Goal: Task Accomplishment & Management: Use online tool/utility

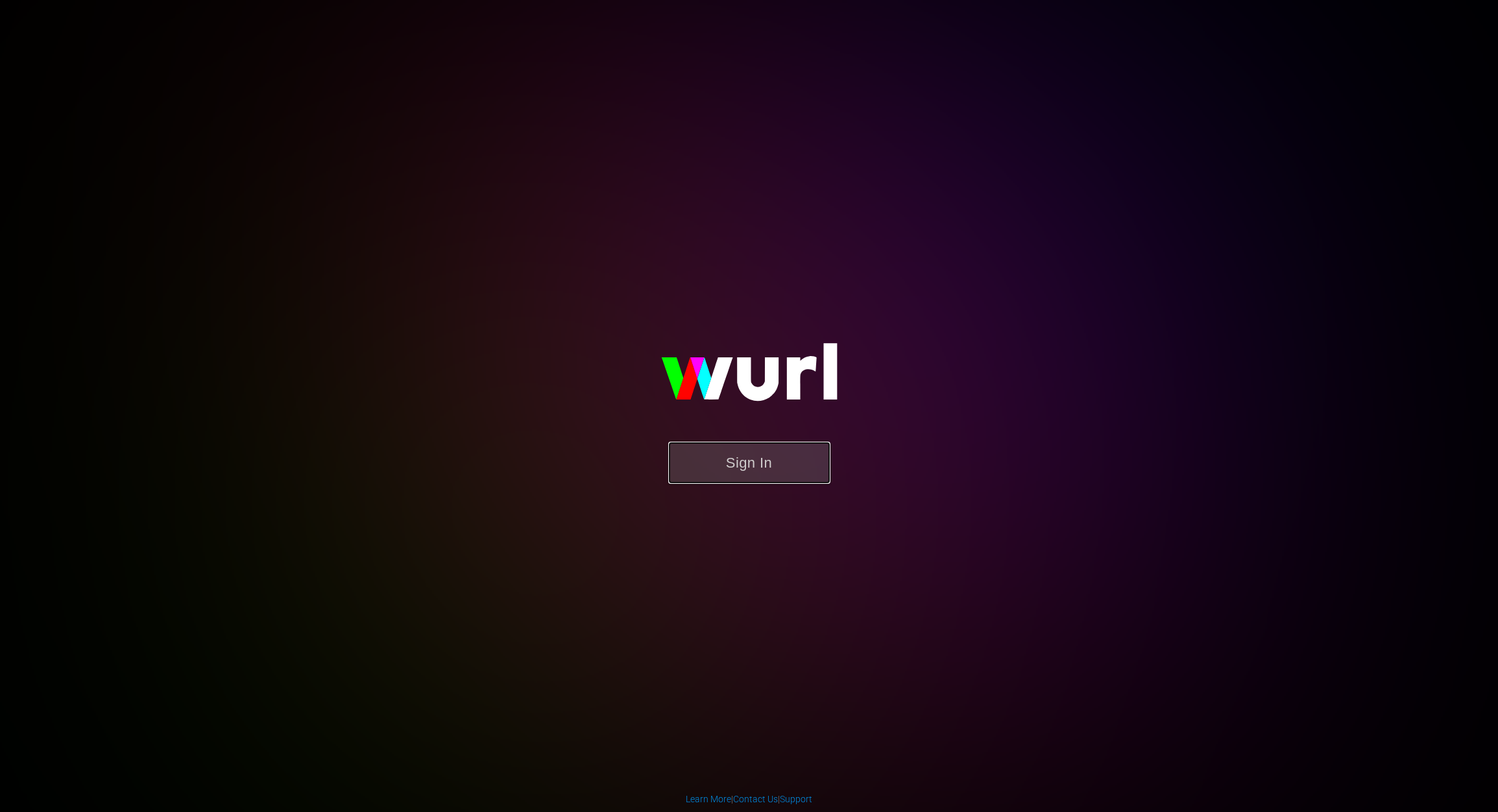
click at [769, 466] on button "Sign In" at bounding box center [749, 462] width 163 height 42
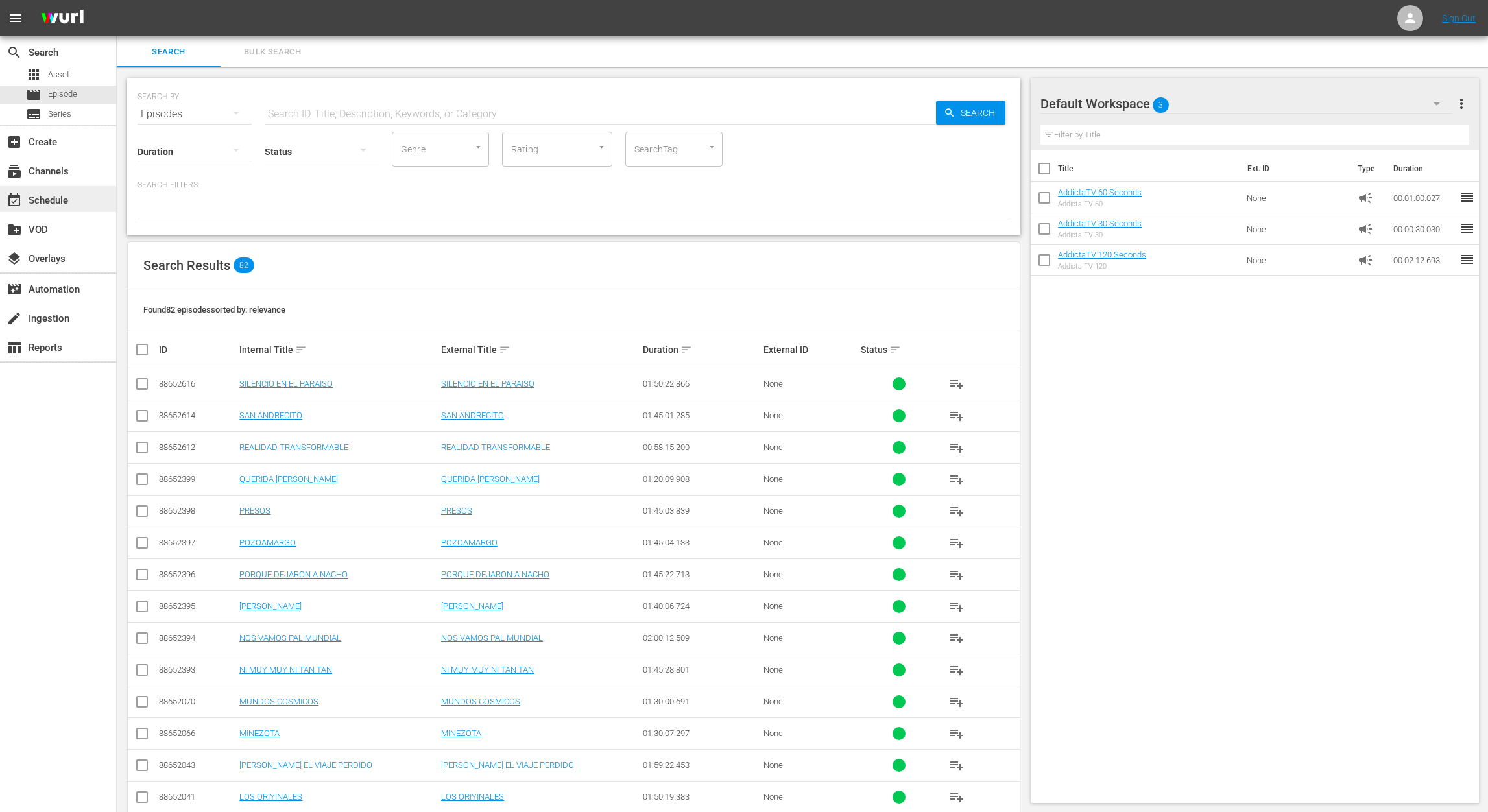
click at [73, 203] on div "event_available Schedule" at bounding box center [58, 199] width 116 height 26
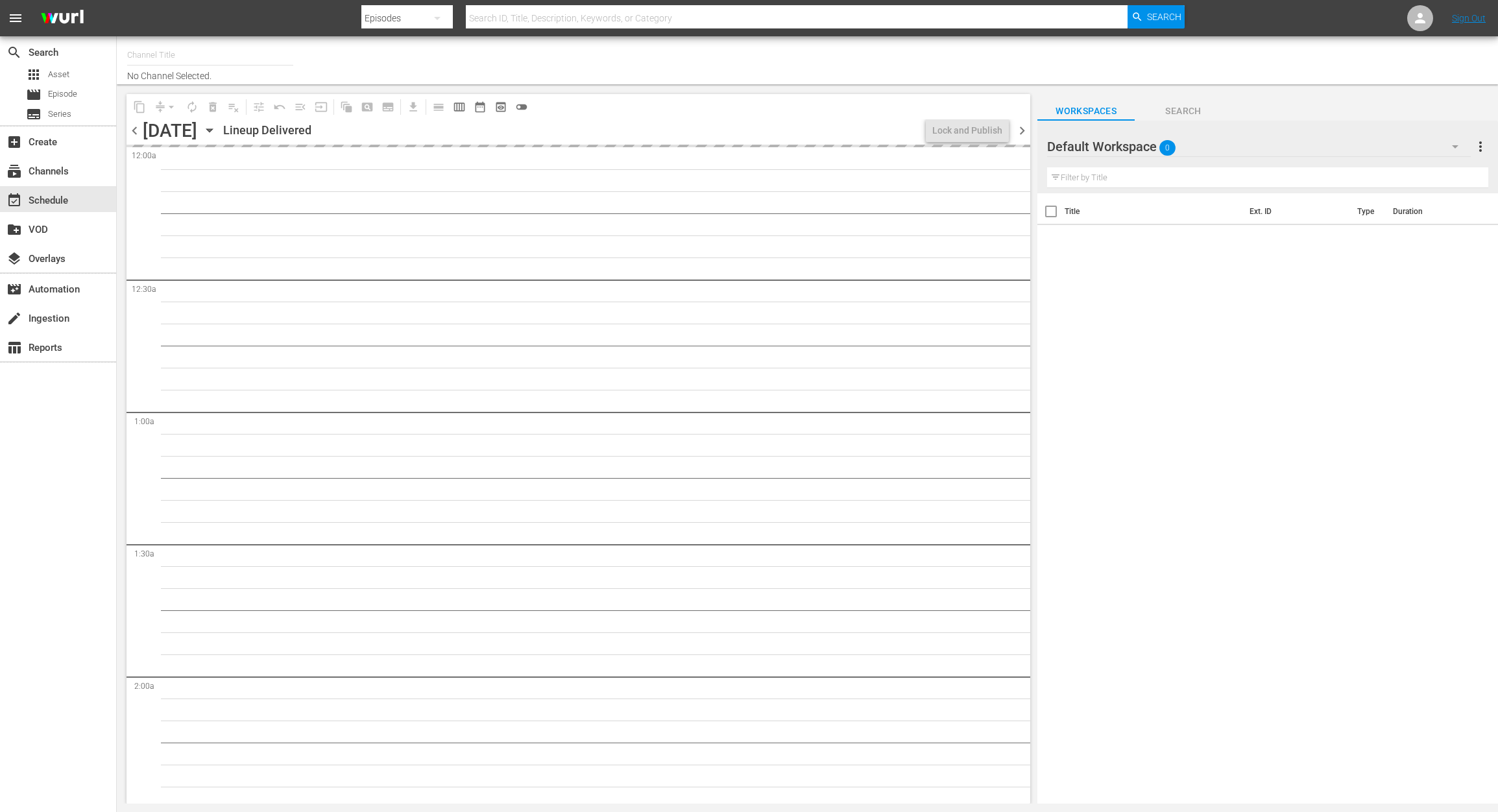
type input "AddictaTV (2057)"
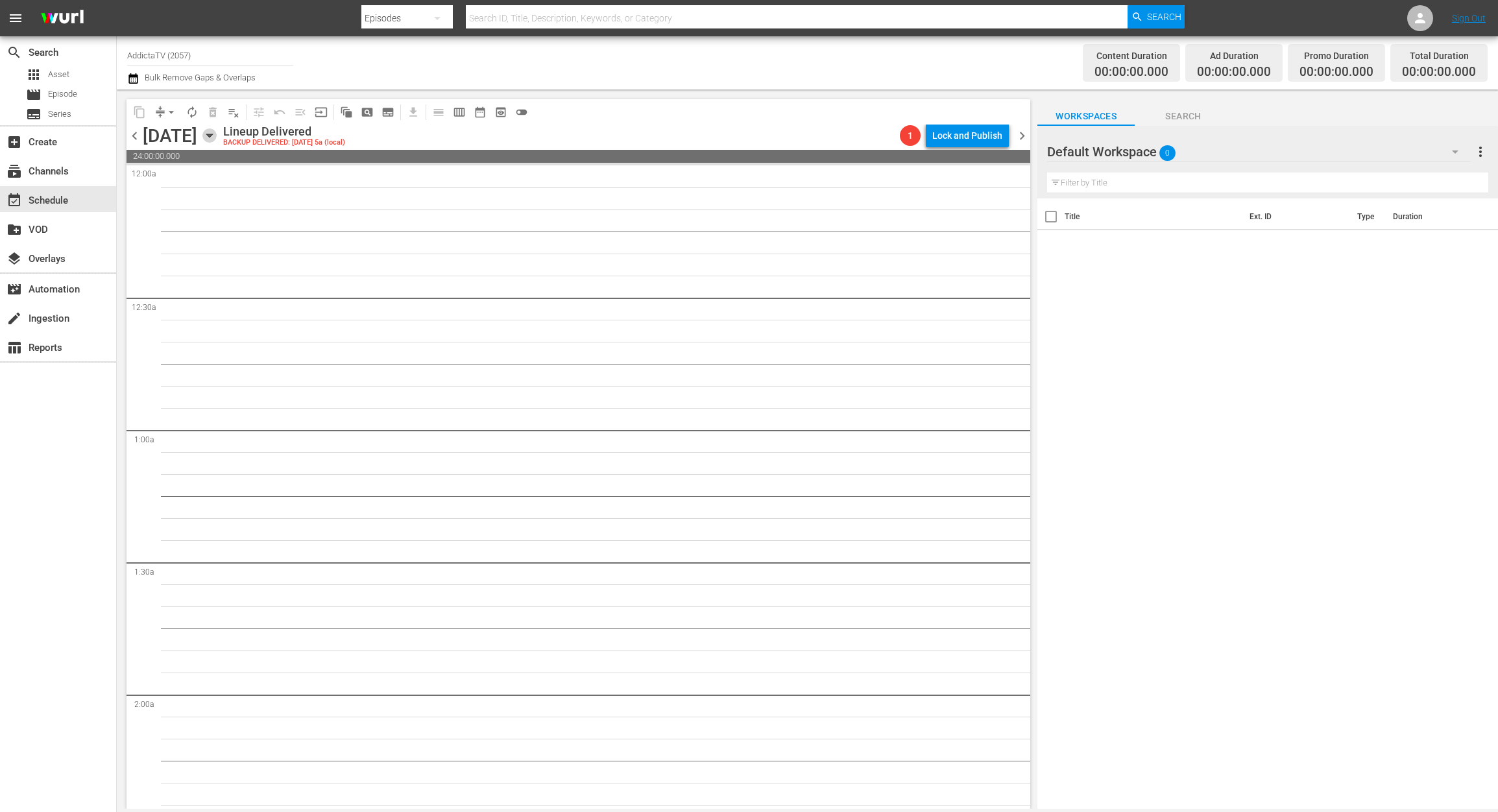
click at [212, 135] on icon "button" at bounding box center [209, 136] width 6 height 4
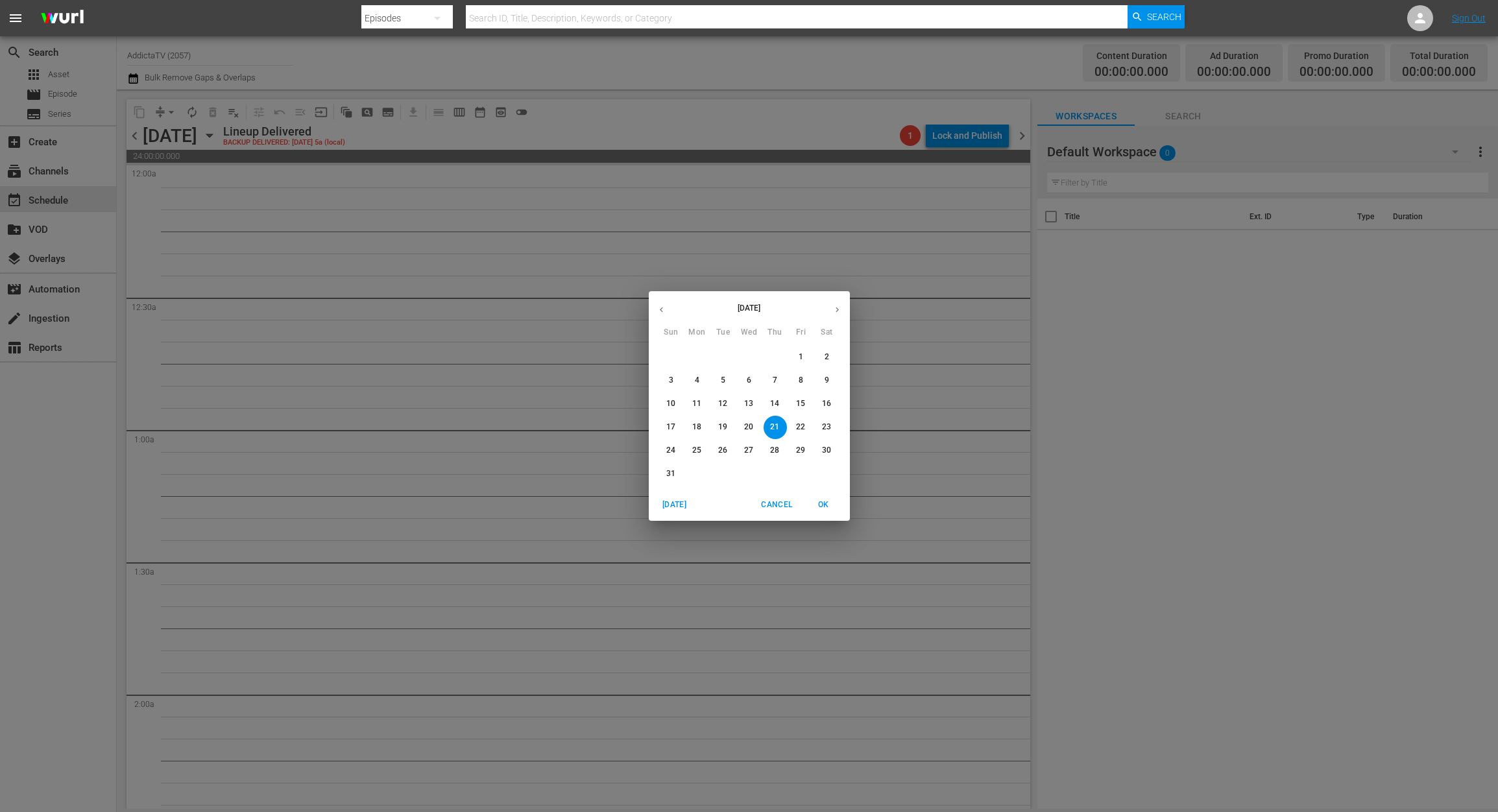
click at [835, 312] on icon "button" at bounding box center [837, 309] width 10 height 10
click at [692, 360] on span "1" at bounding box center [697, 357] width 23 height 11
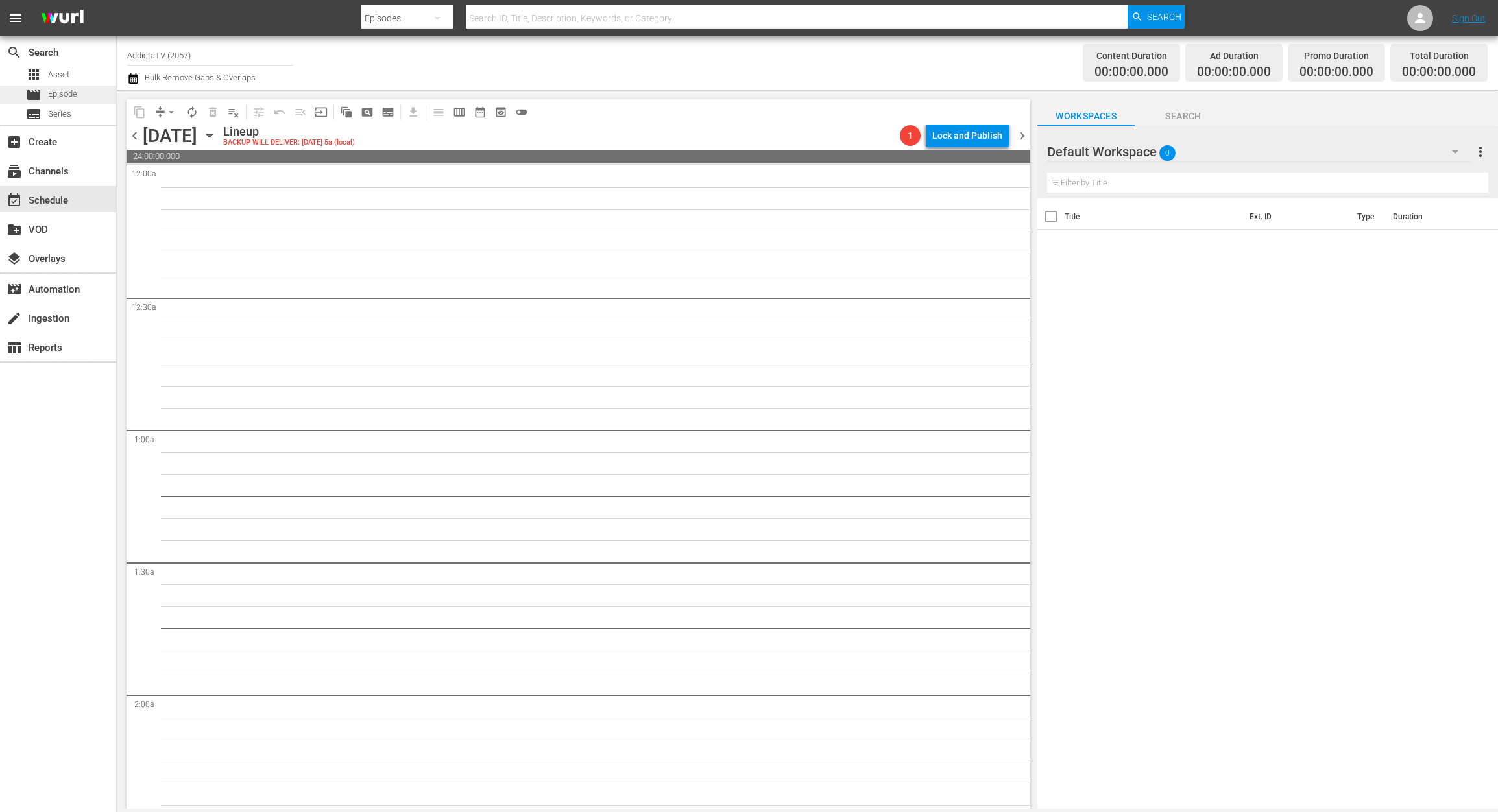
click at [71, 90] on span "Episode" at bounding box center [62, 94] width 29 height 13
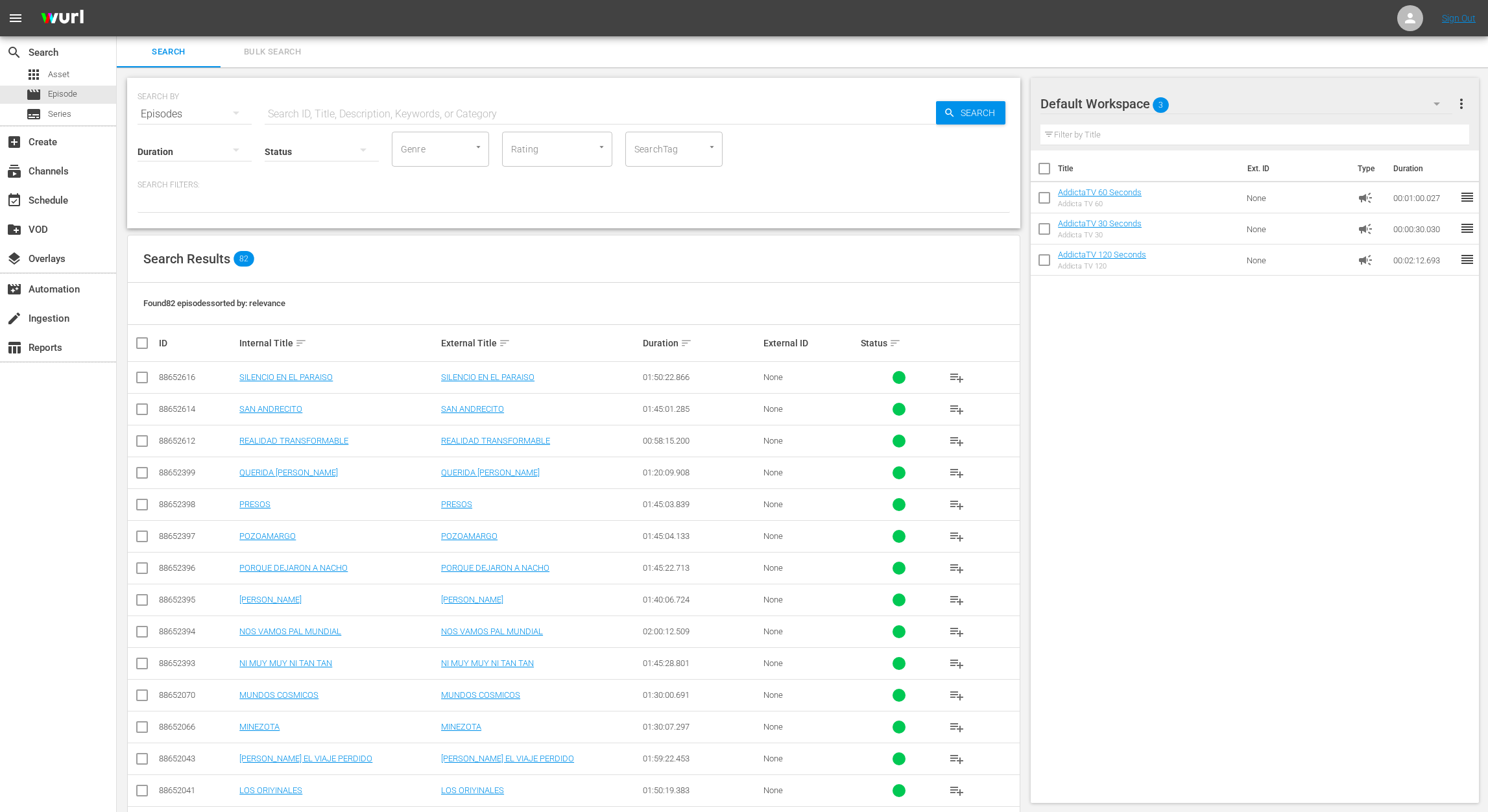
click at [145, 340] on input "checkbox" at bounding box center [147, 344] width 26 height 16
checkbox input "true"
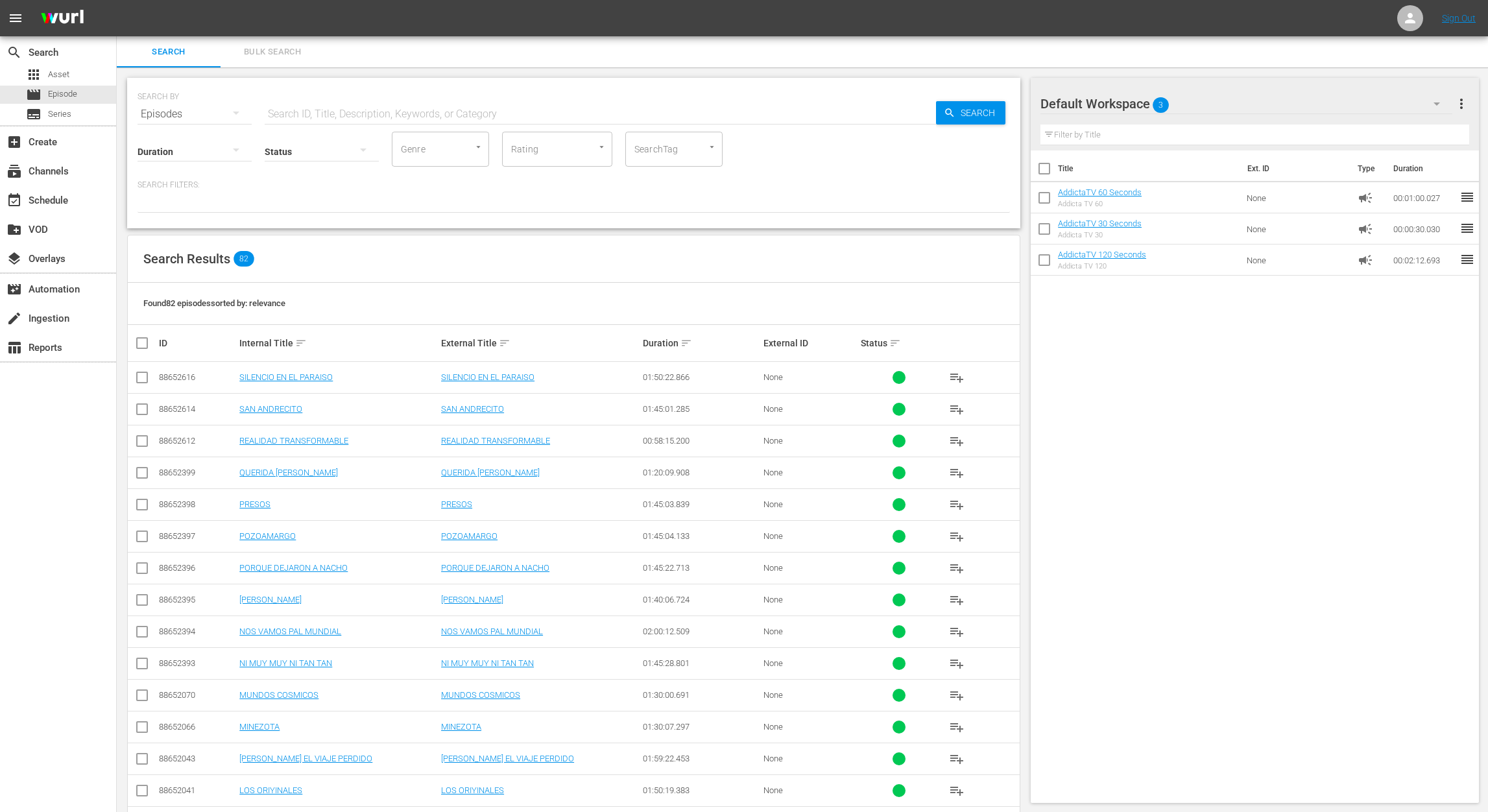
checkbox input "true"
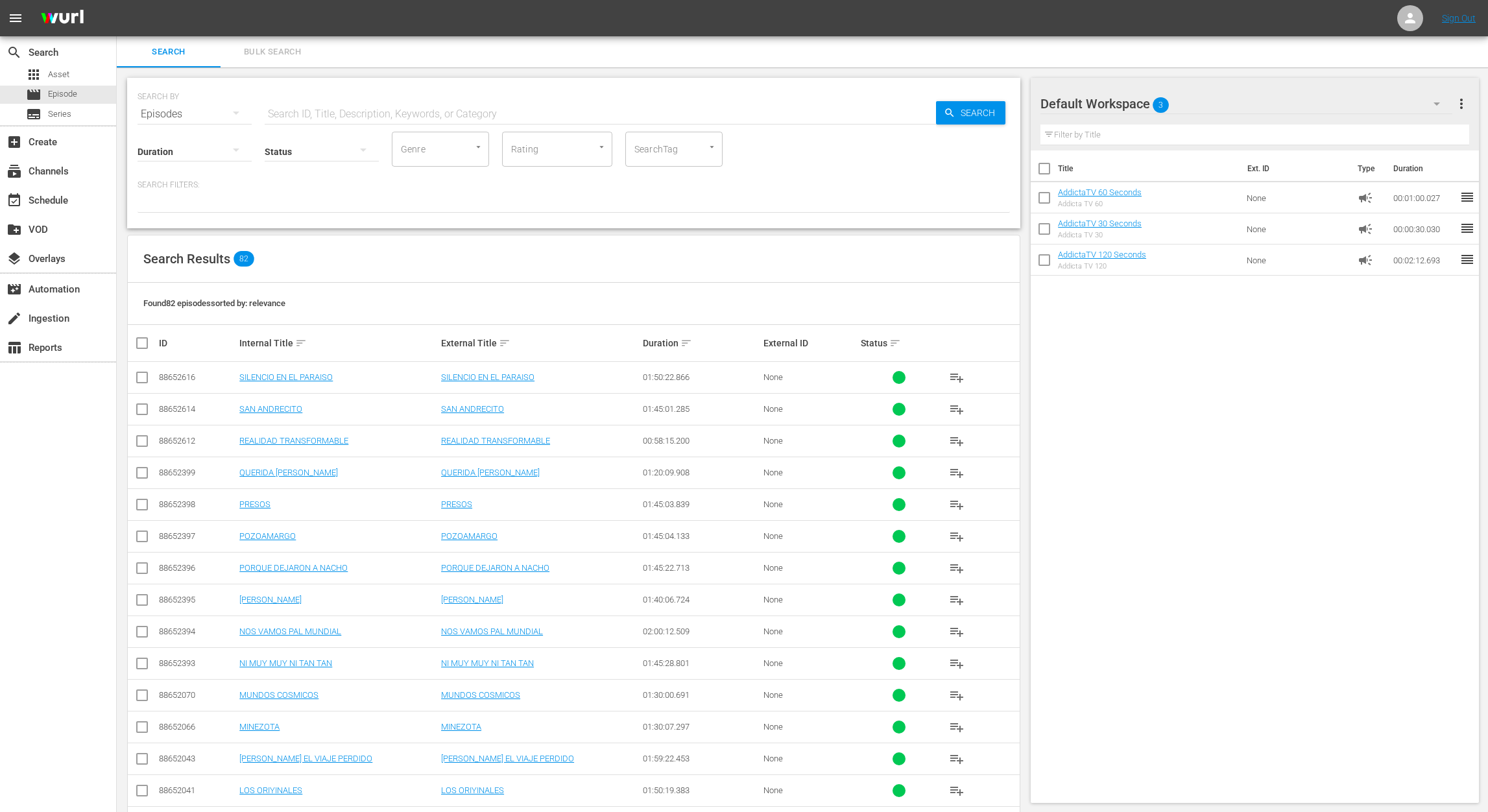
checkbox input "true"
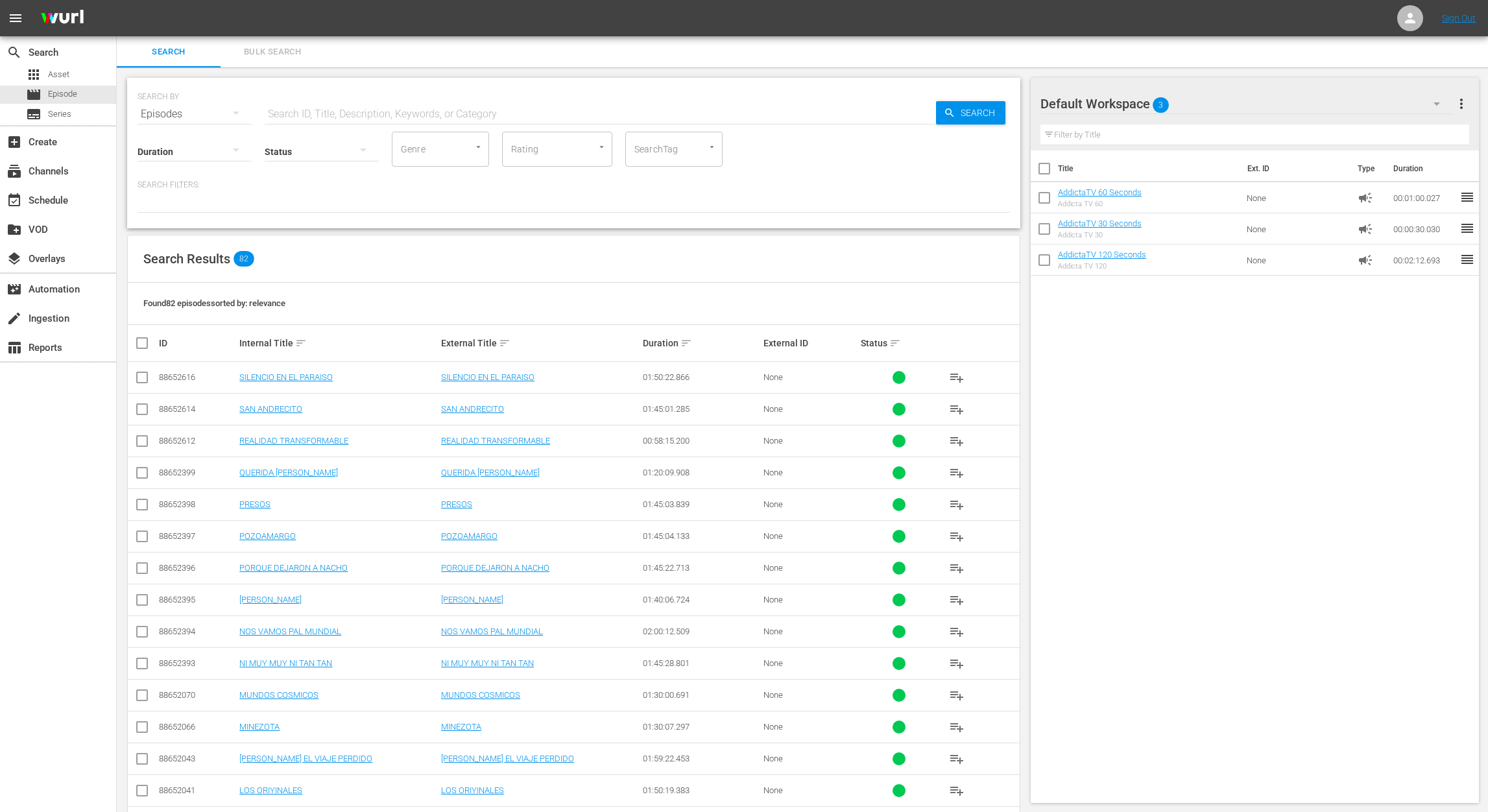
checkbox input "true"
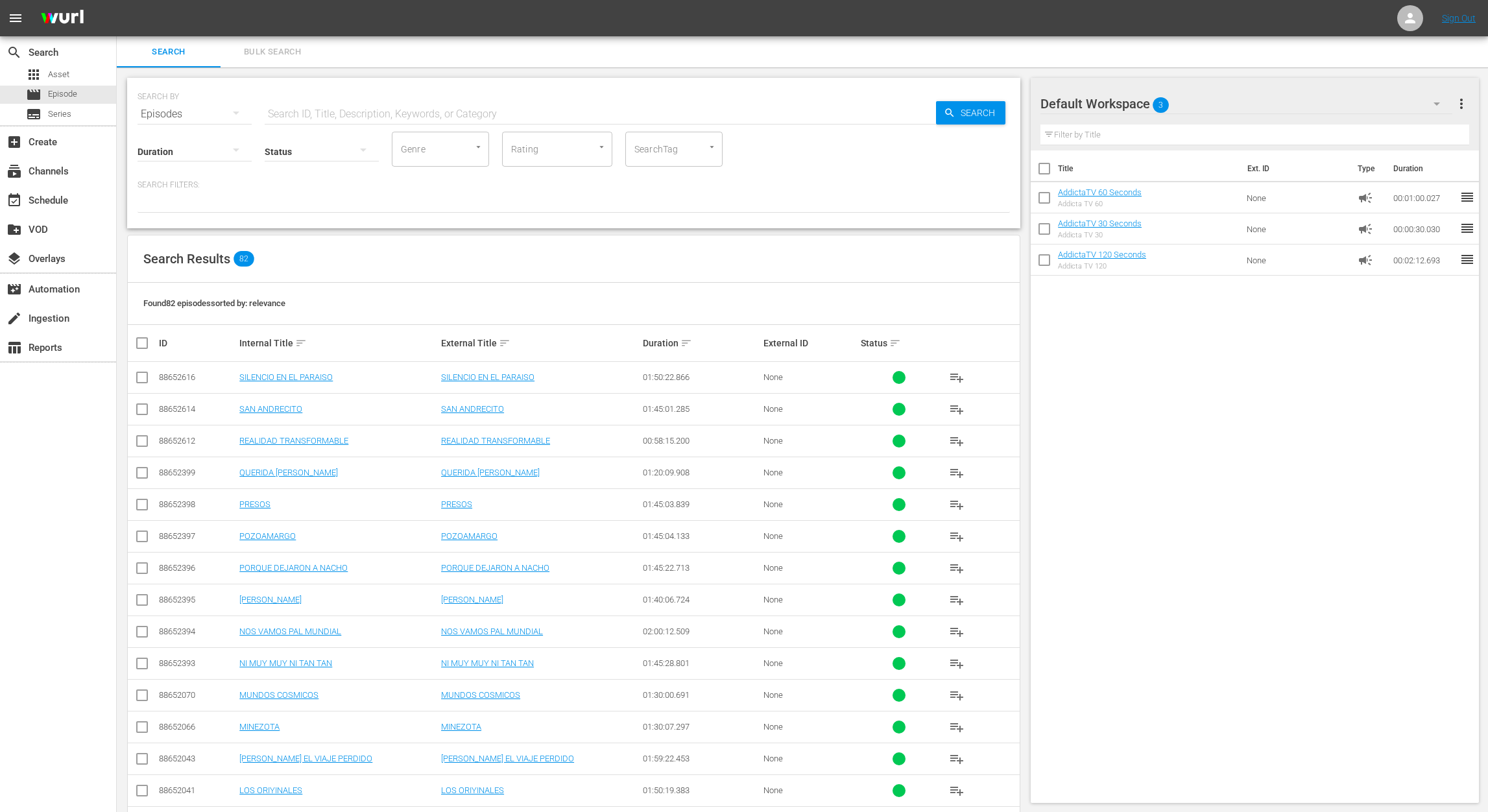
checkbox input "true"
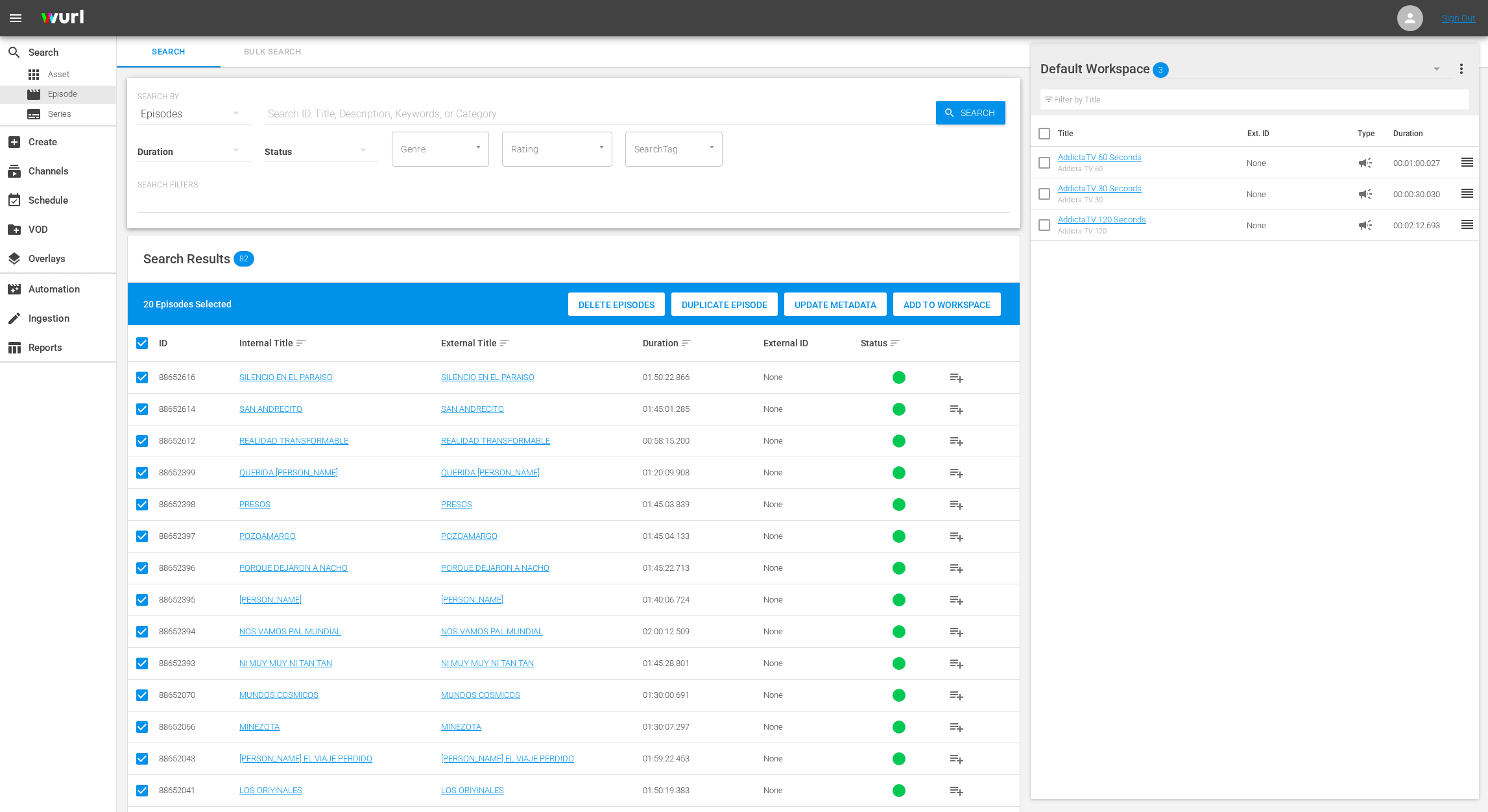
scroll to position [241, 0]
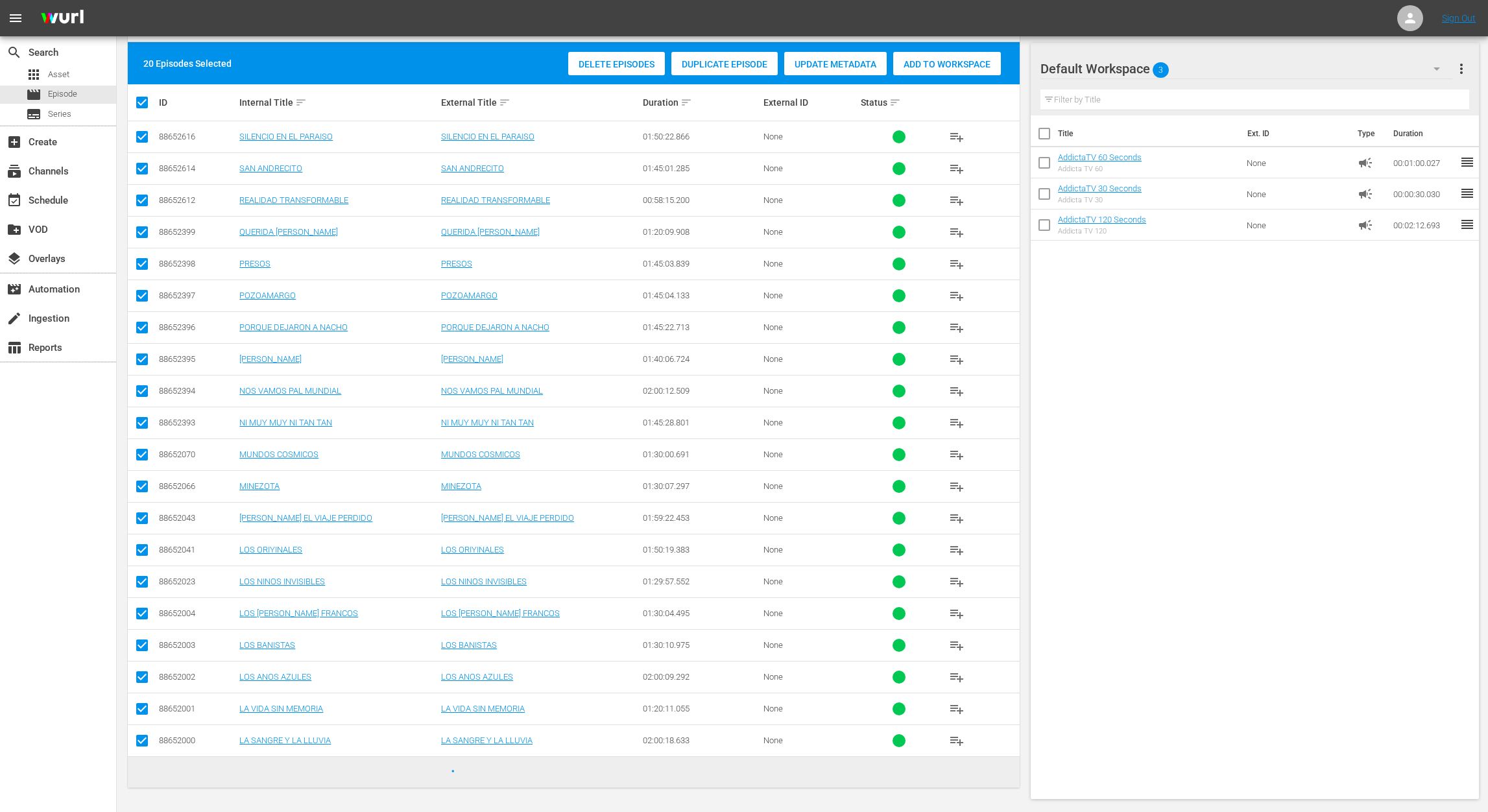
checkbox input "false"
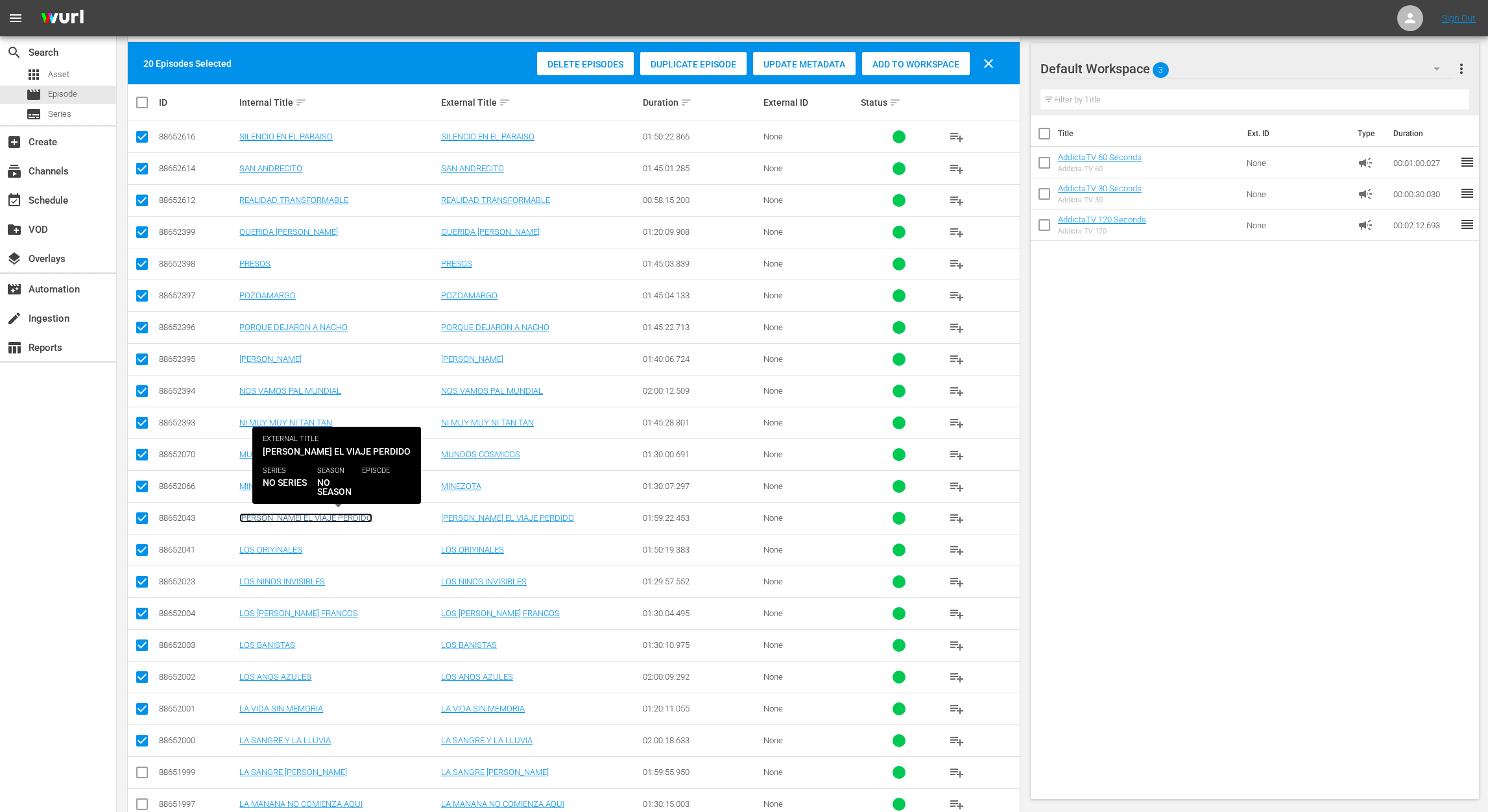
click at [297, 519] on link "[PERSON_NAME] EL VIAJE PERDIDO" at bounding box center [306, 518] width 133 height 10
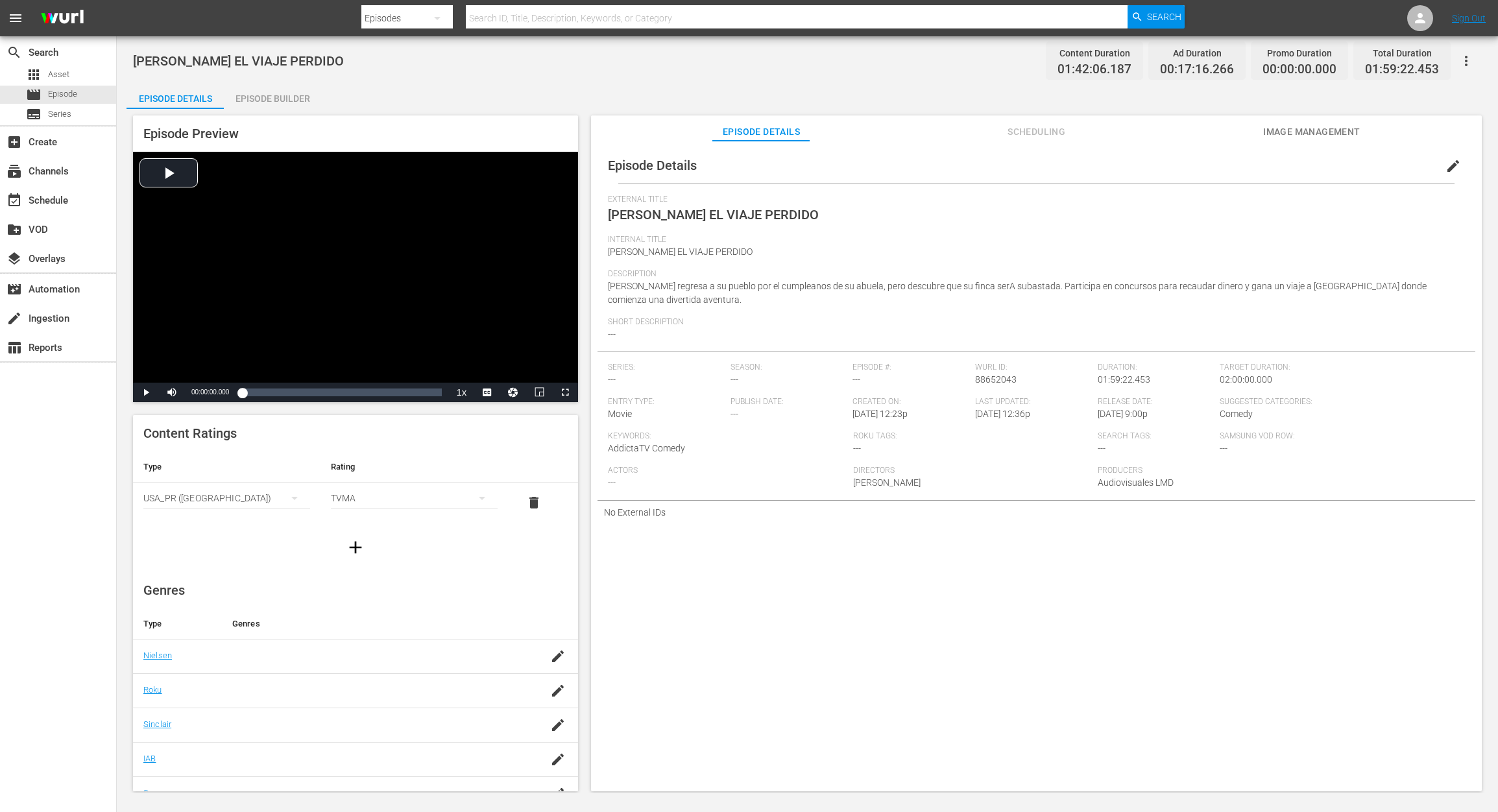
click at [272, 102] on div "Episode Builder" at bounding box center [273, 98] width 98 height 31
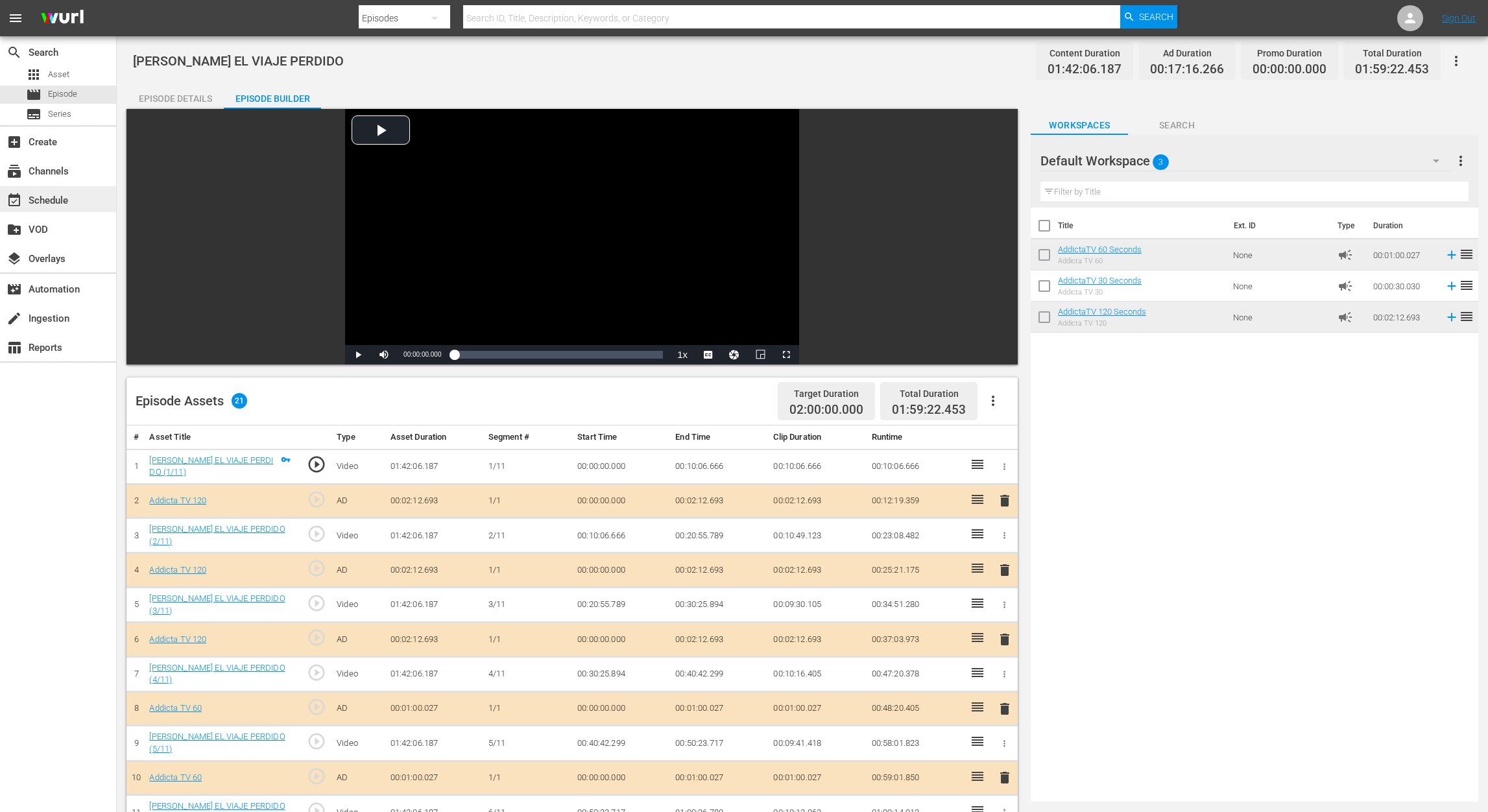
click at [55, 199] on div "event_available Schedule" at bounding box center [36, 198] width 73 height 12
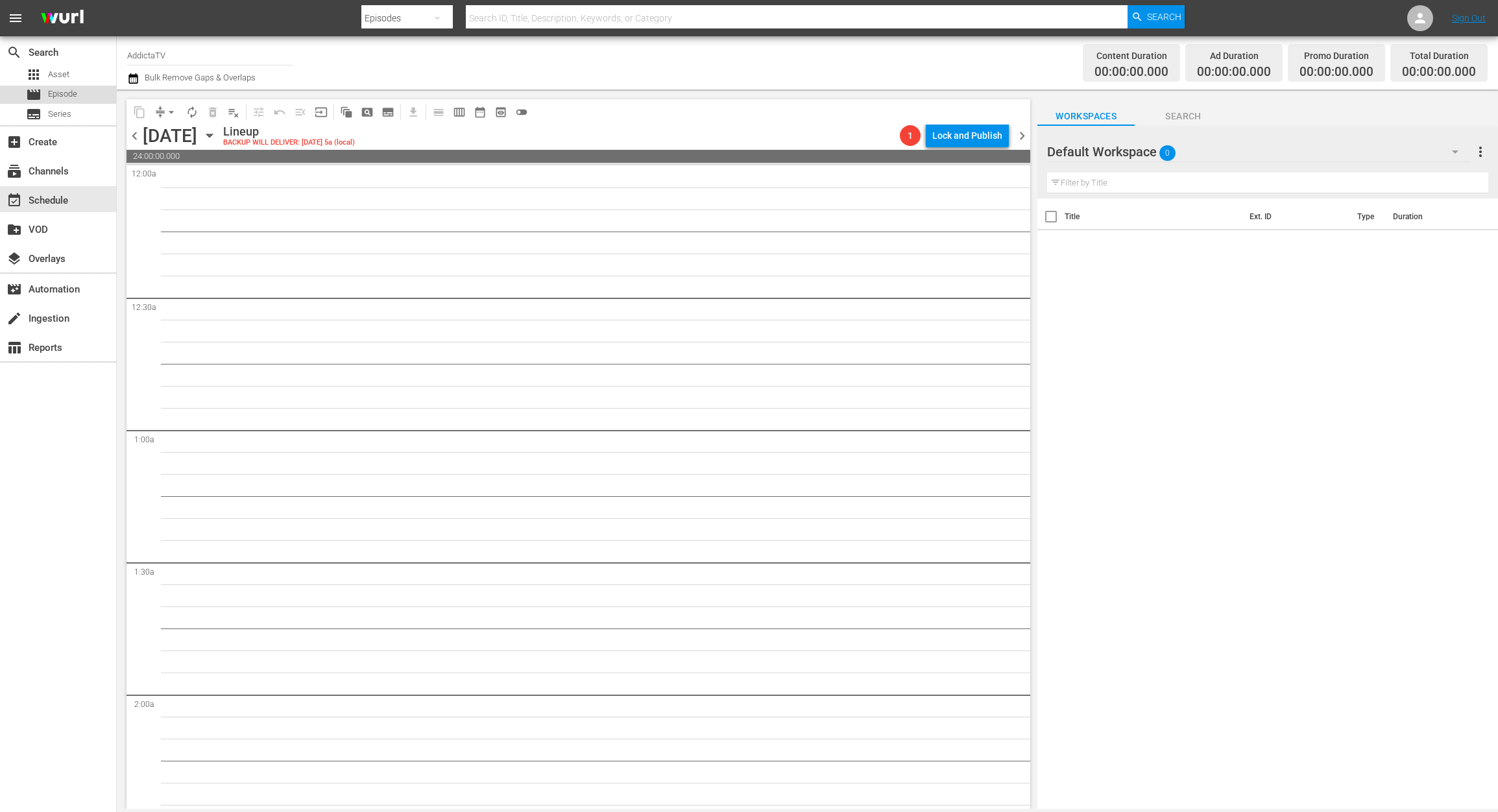
click at [63, 93] on span "Episode" at bounding box center [62, 94] width 29 height 13
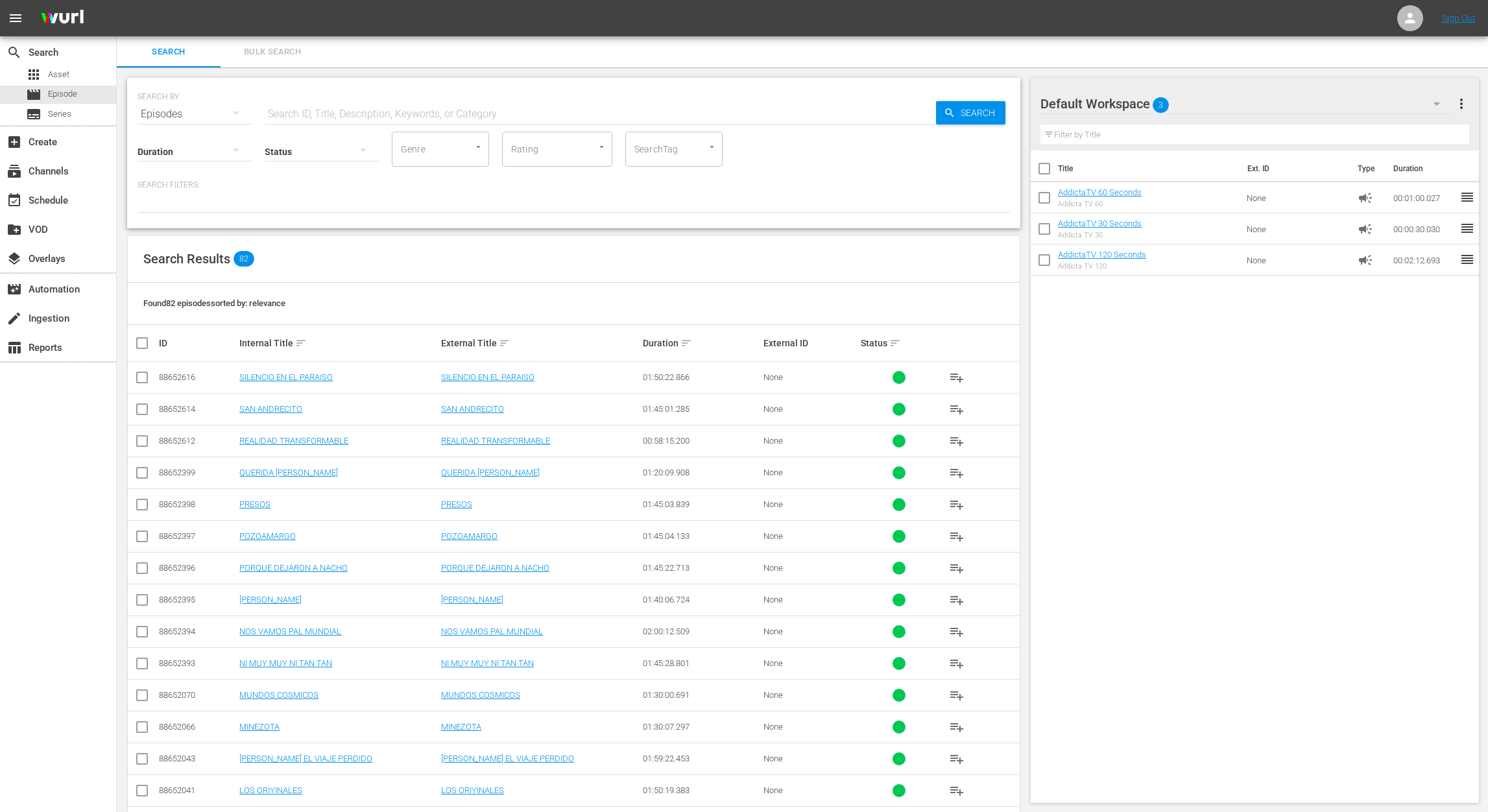
click at [143, 345] on input "checkbox" at bounding box center [147, 344] width 26 height 16
checkbox input "true"
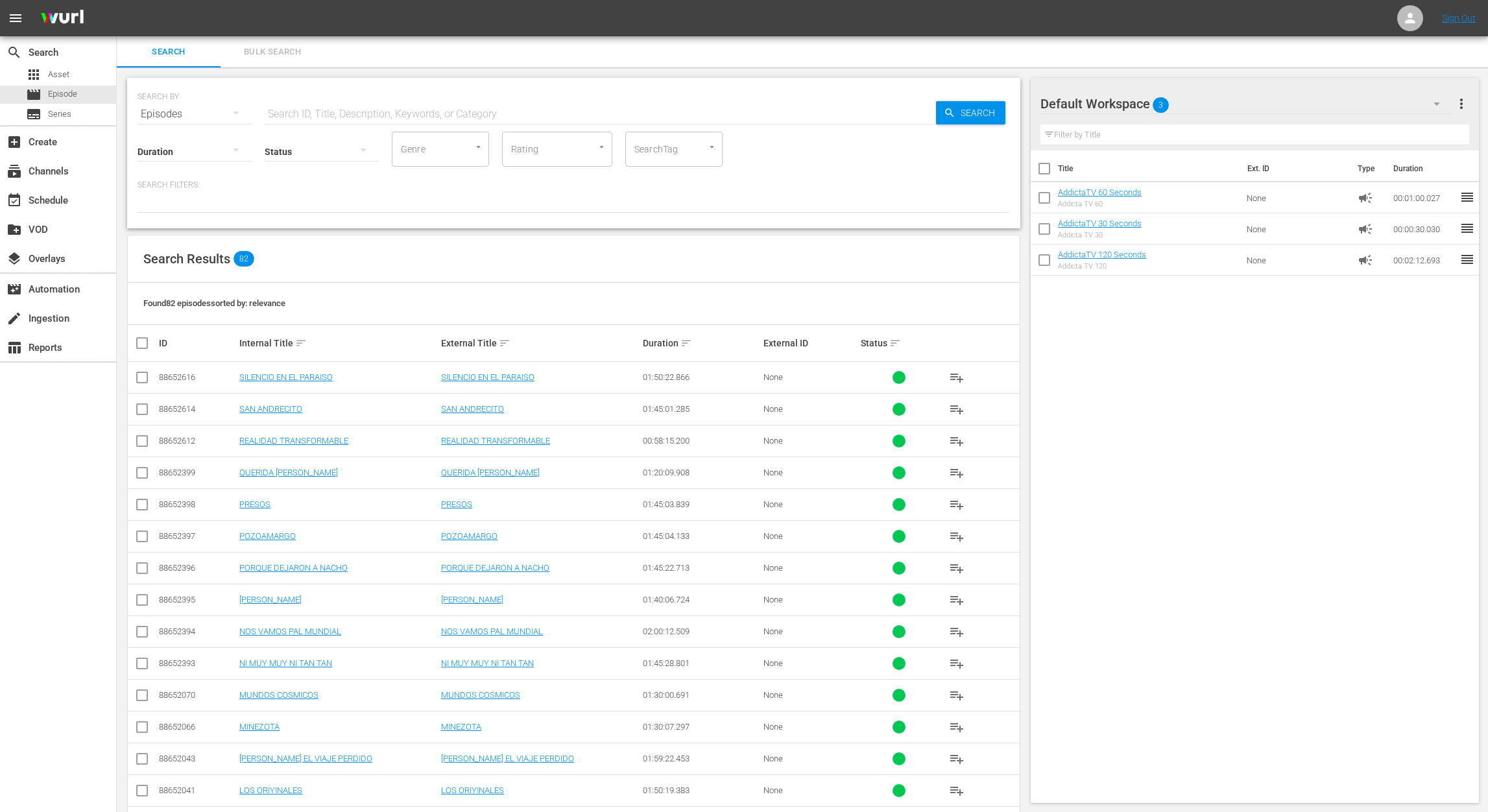
checkbox input "true"
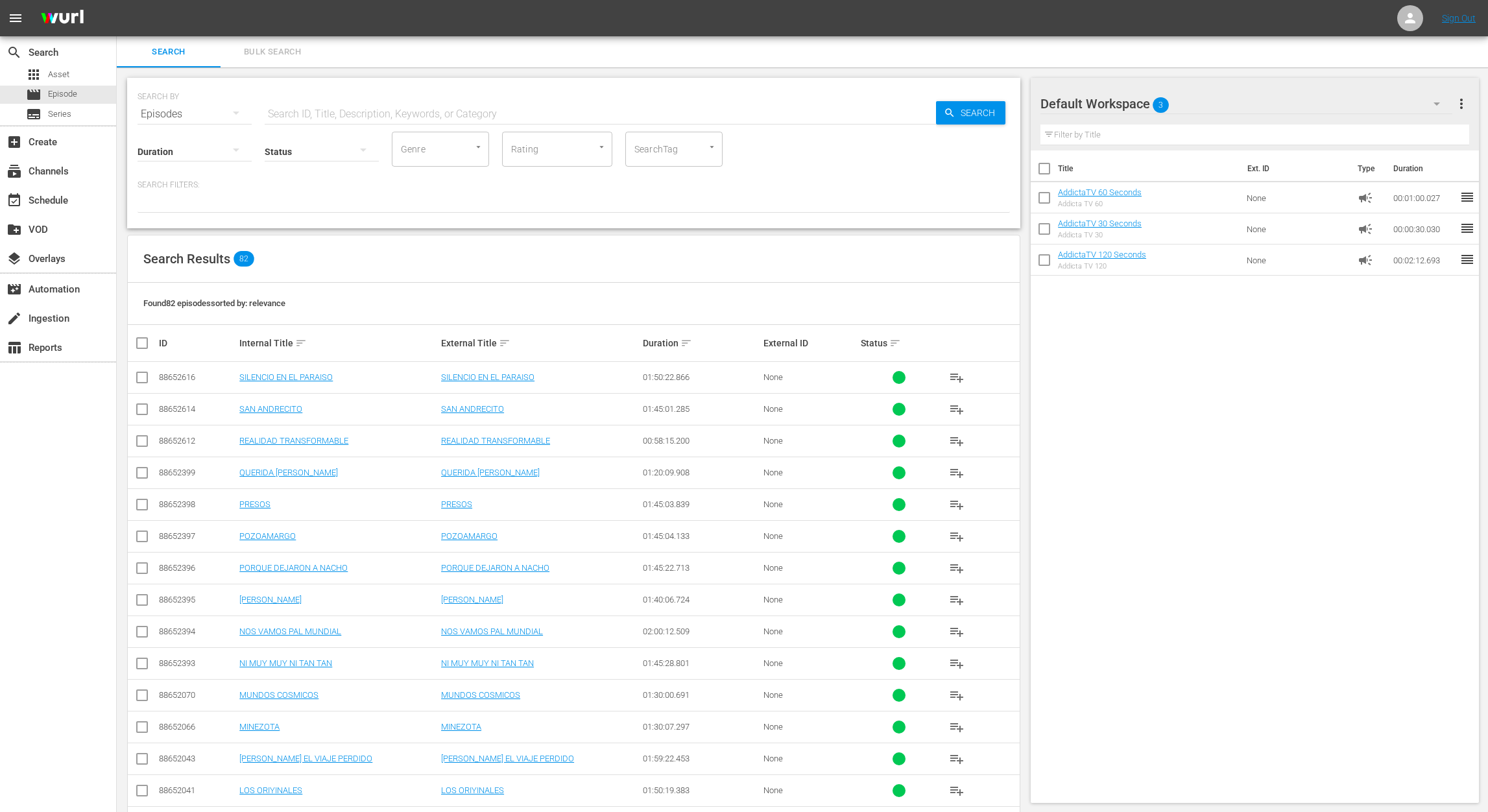
checkbox input "true"
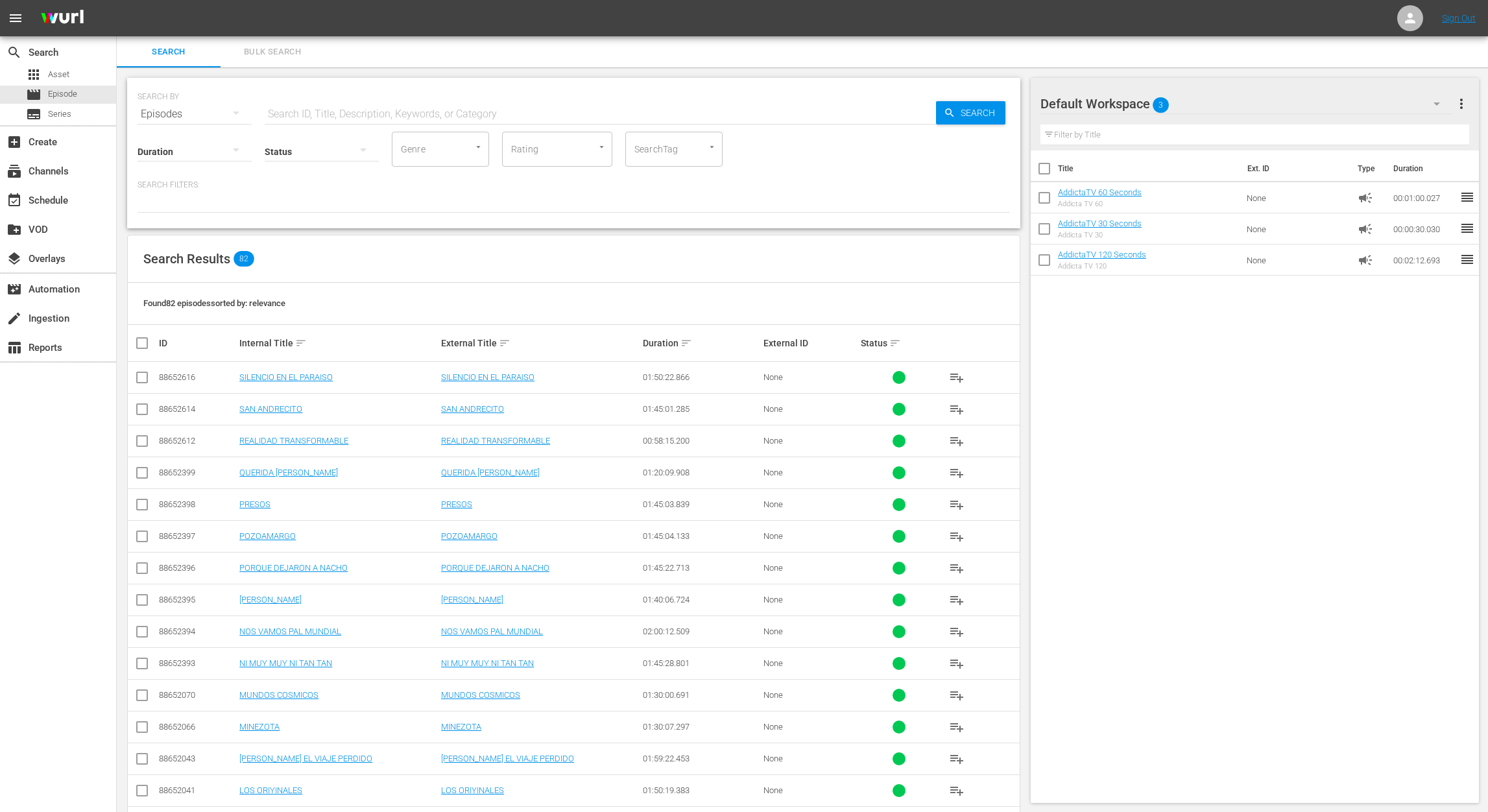
checkbox input "true"
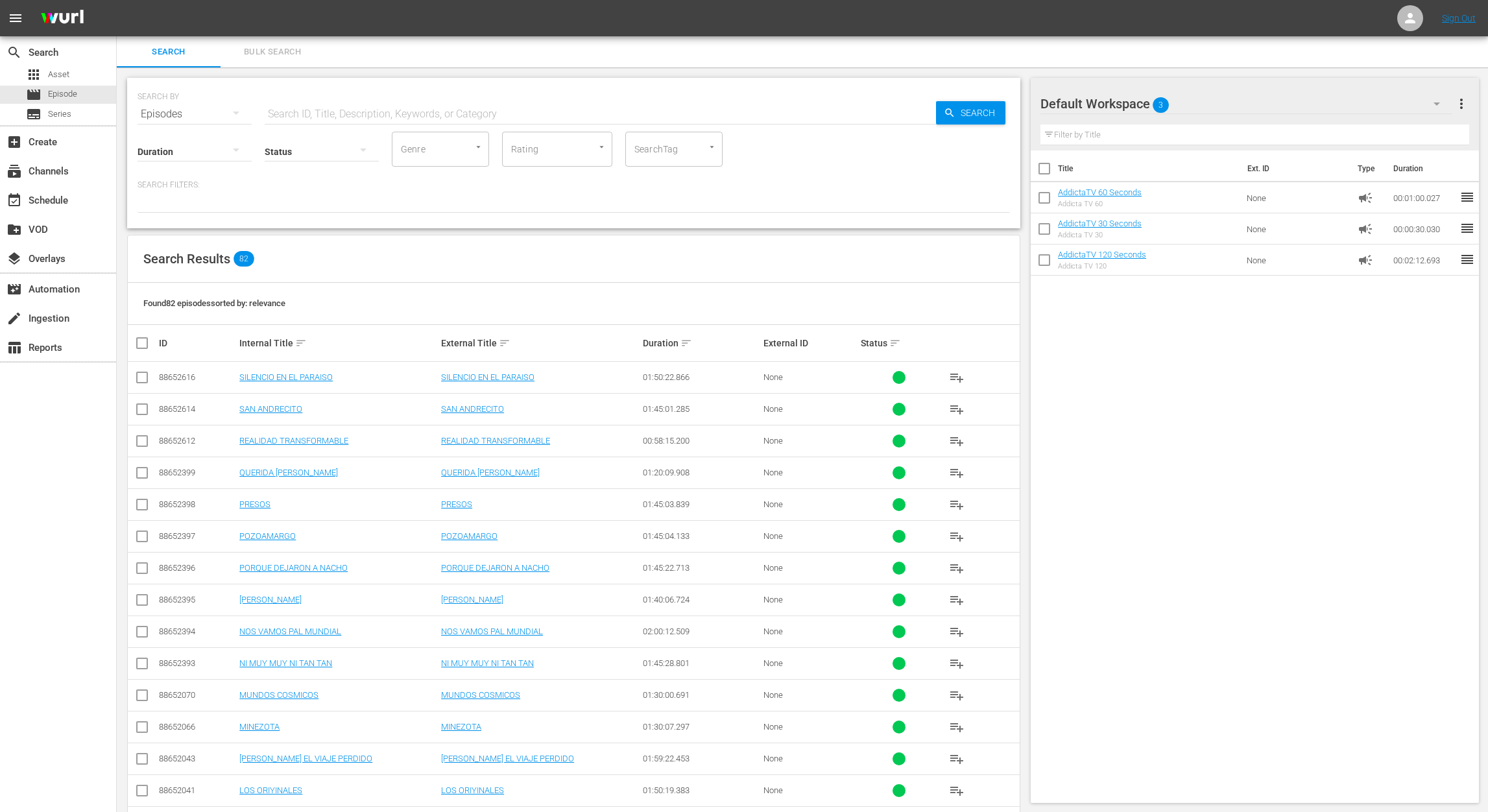
checkbox input "true"
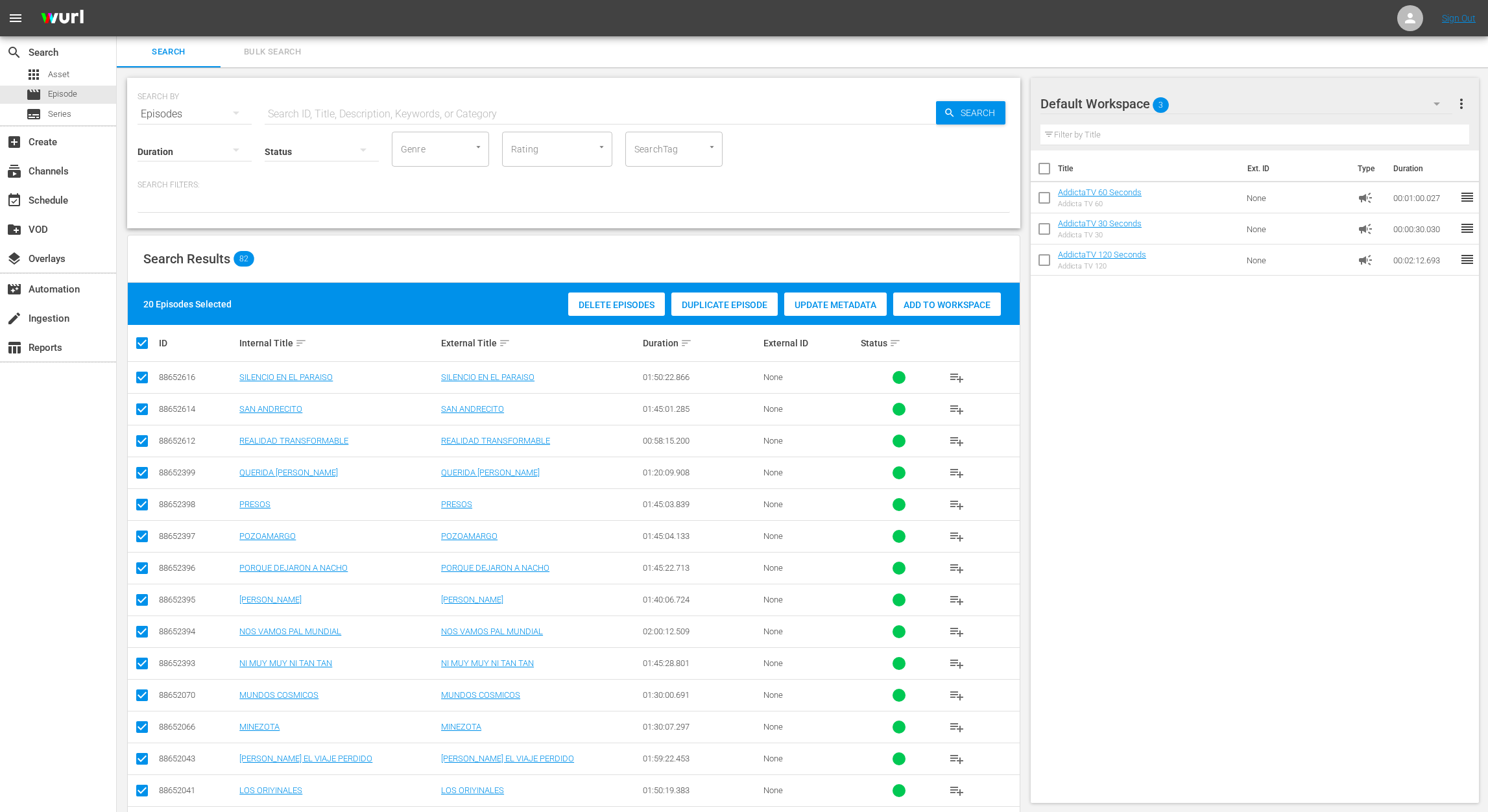
click at [943, 304] on span "Add to Workspace" at bounding box center [946, 305] width 107 height 11
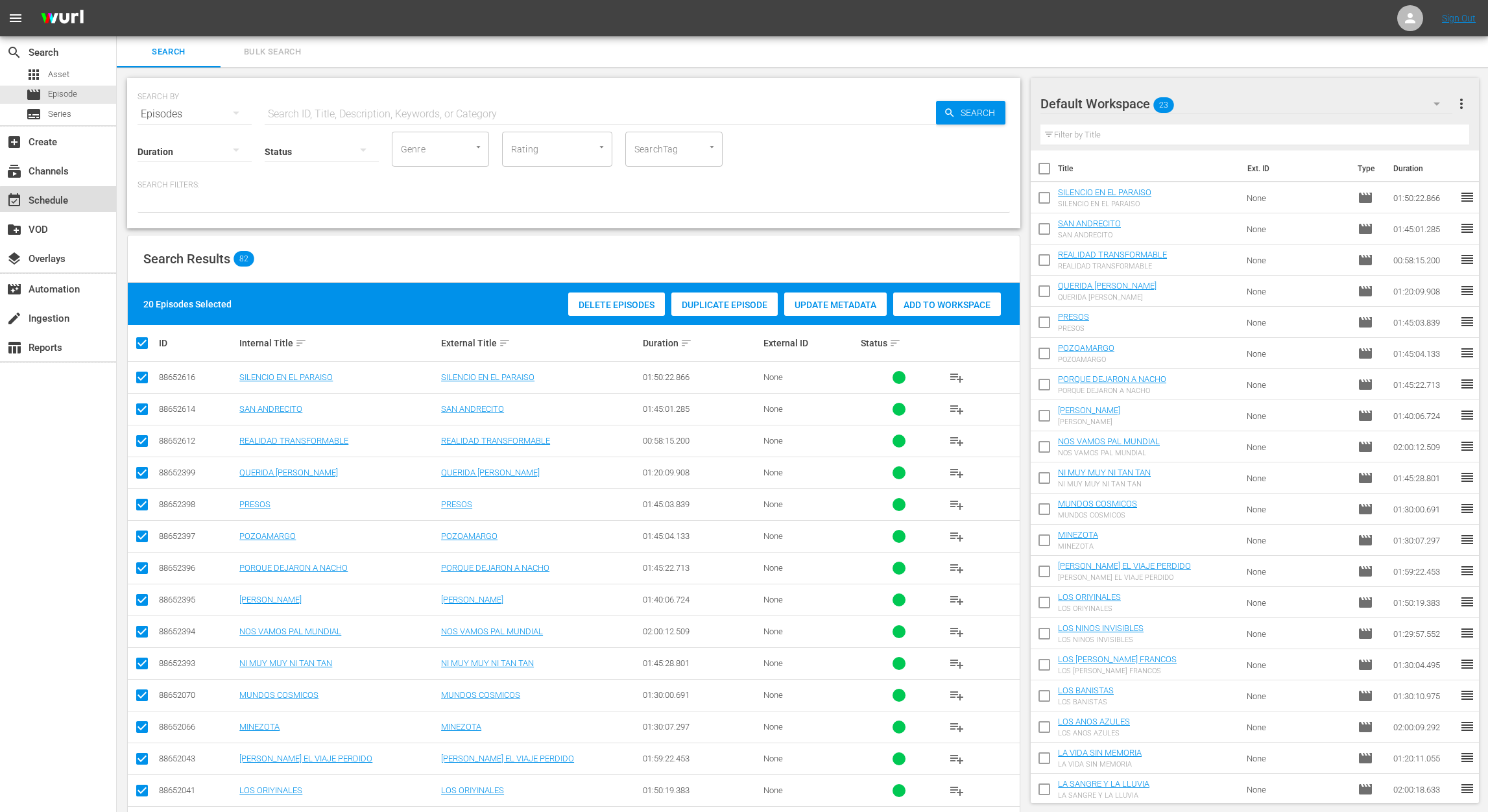
click at [60, 204] on div "event_available Schedule" at bounding box center [36, 198] width 73 height 12
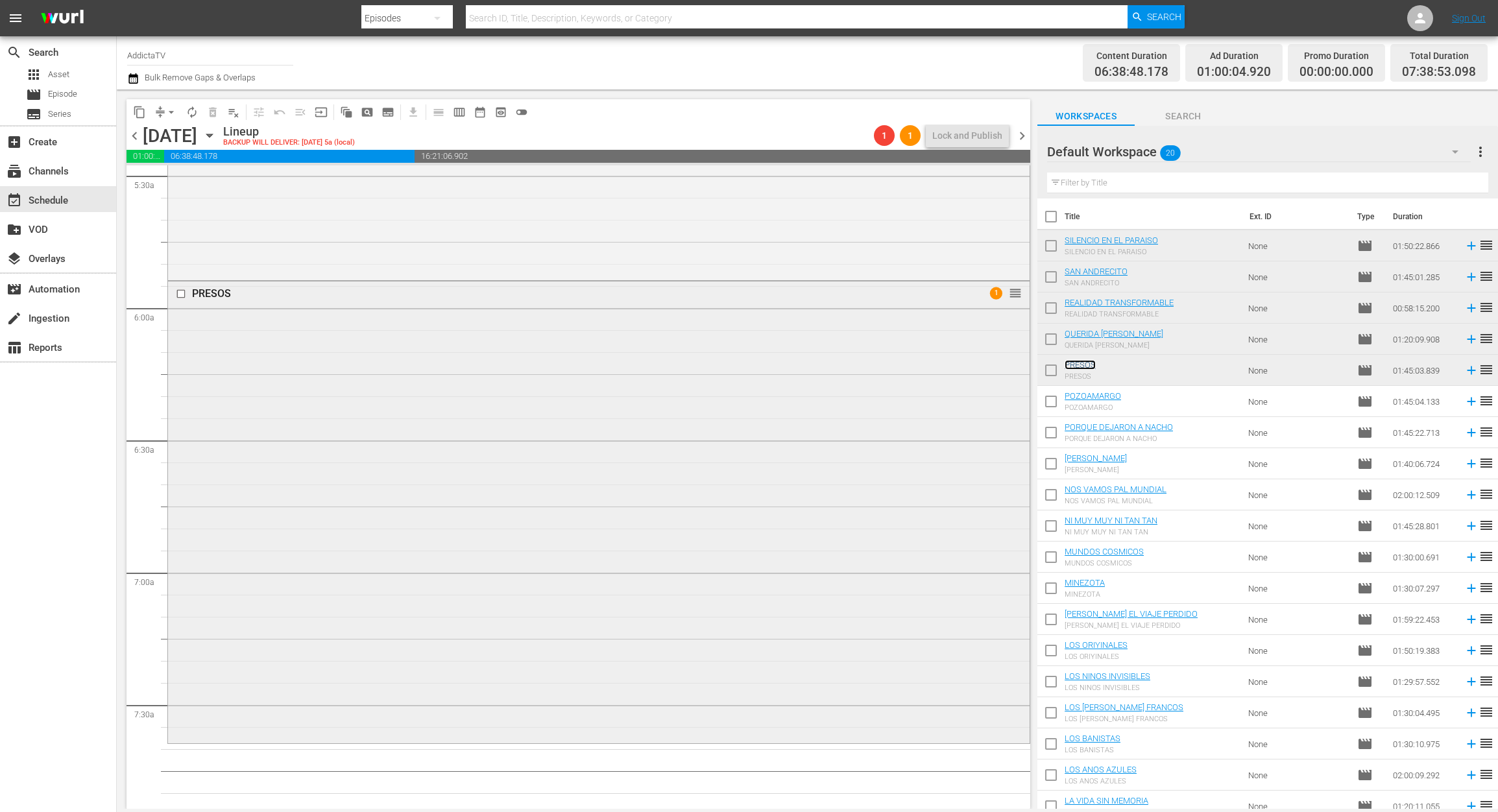
scroll to position [1443, 0]
click at [182, 298] on input "checkbox" at bounding box center [182, 296] width 13 height 11
click at [820, 313] on div "PRESOS 1 reorder" at bounding box center [599, 513] width 862 height 459
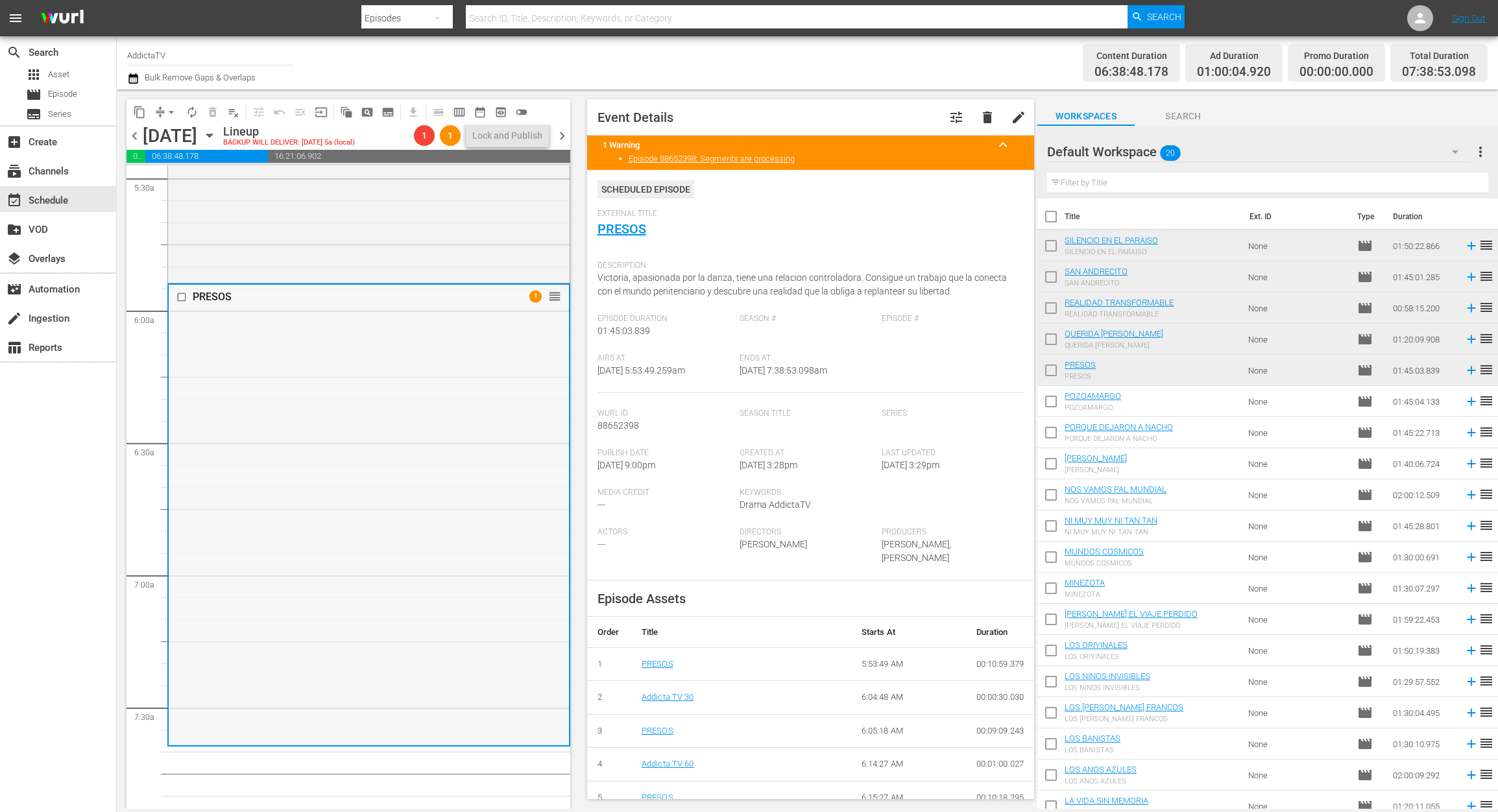
click at [184, 299] on input "checkbox" at bounding box center [183, 297] width 13 height 11
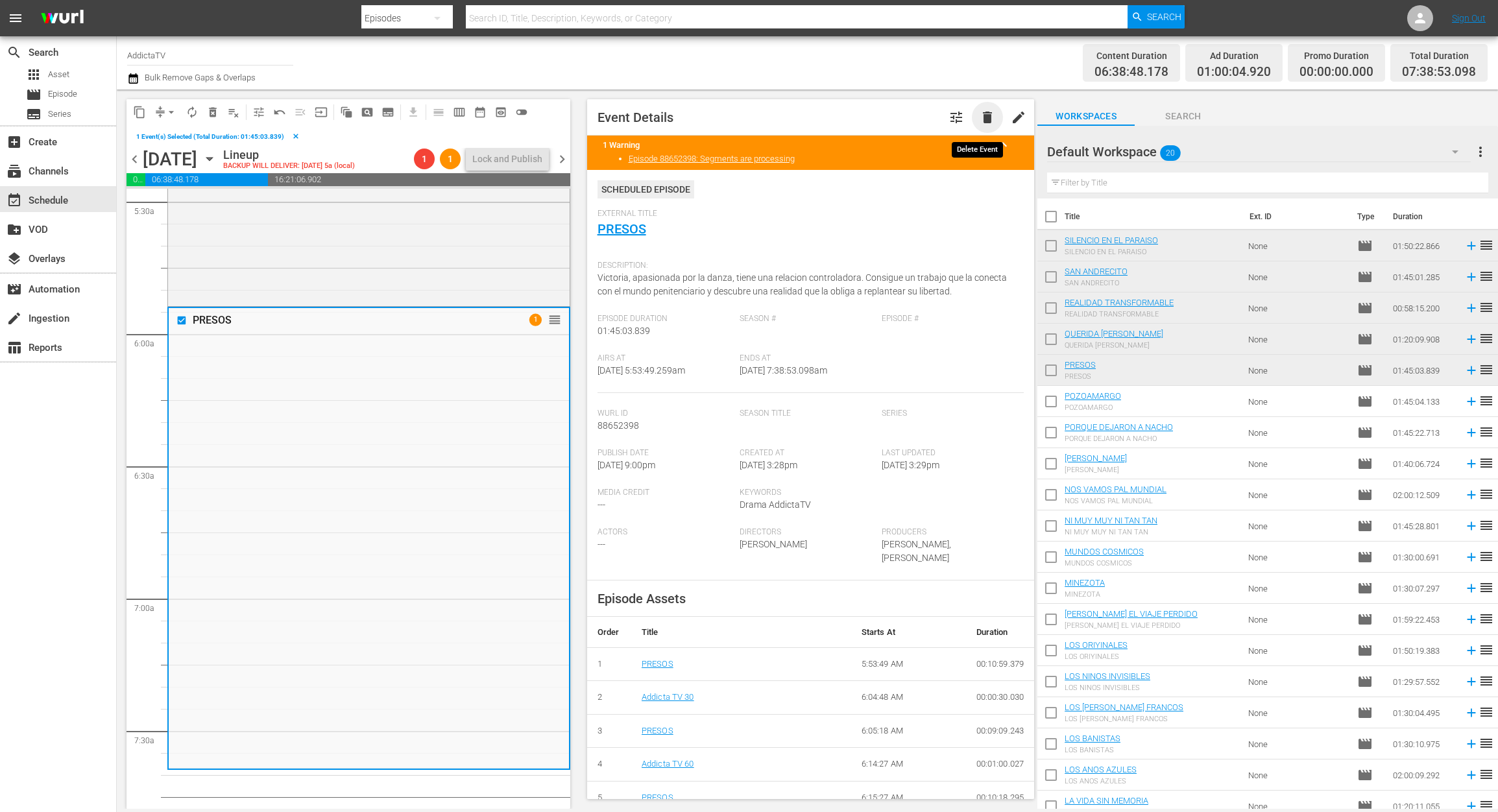
click at [980, 119] on span "delete" at bounding box center [988, 117] width 16 height 16
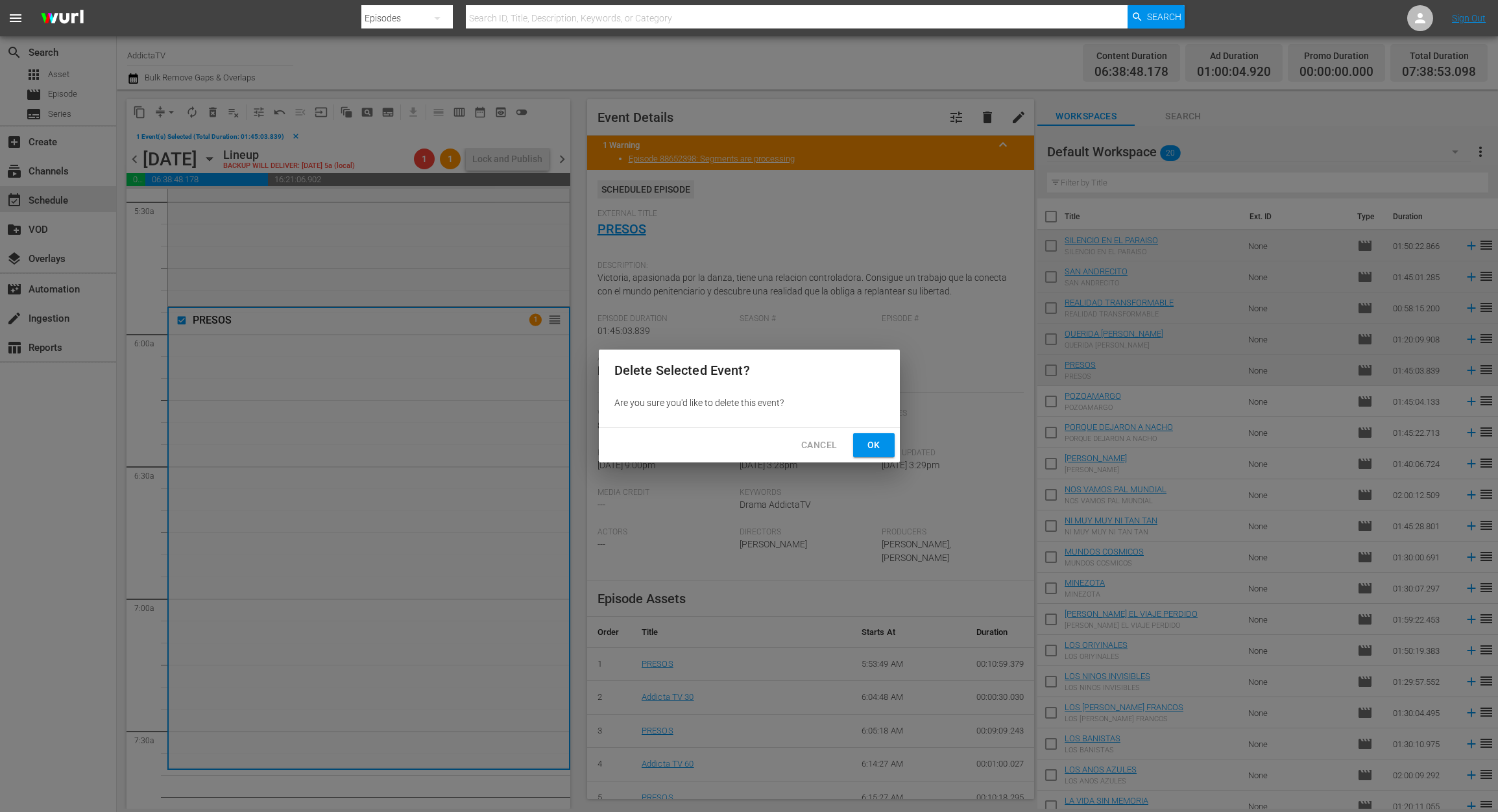
click at [867, 446] on span "Ok" at bounding box center [873, 445] width 20 height 16
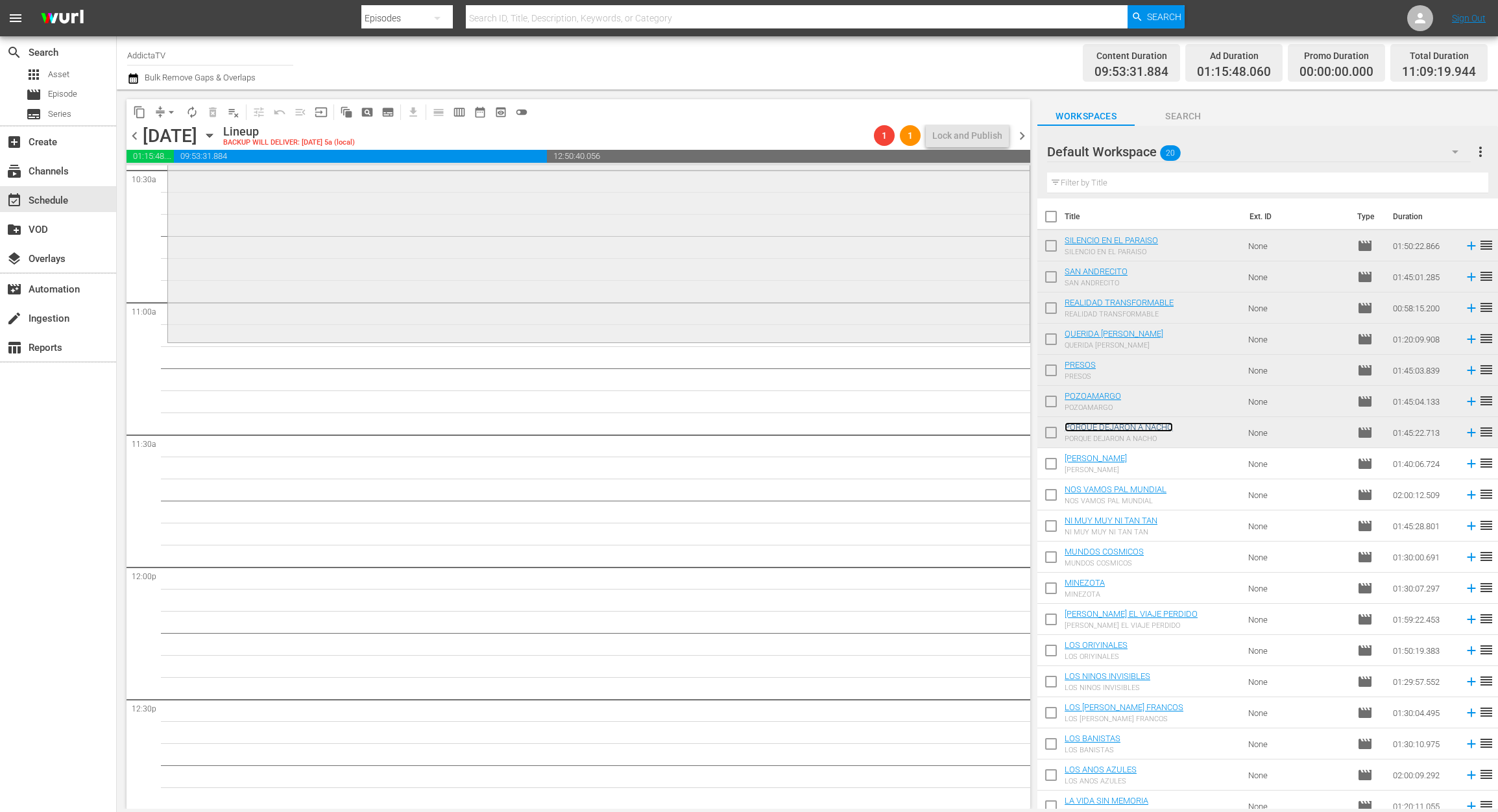
scroll to position [2782, 0]
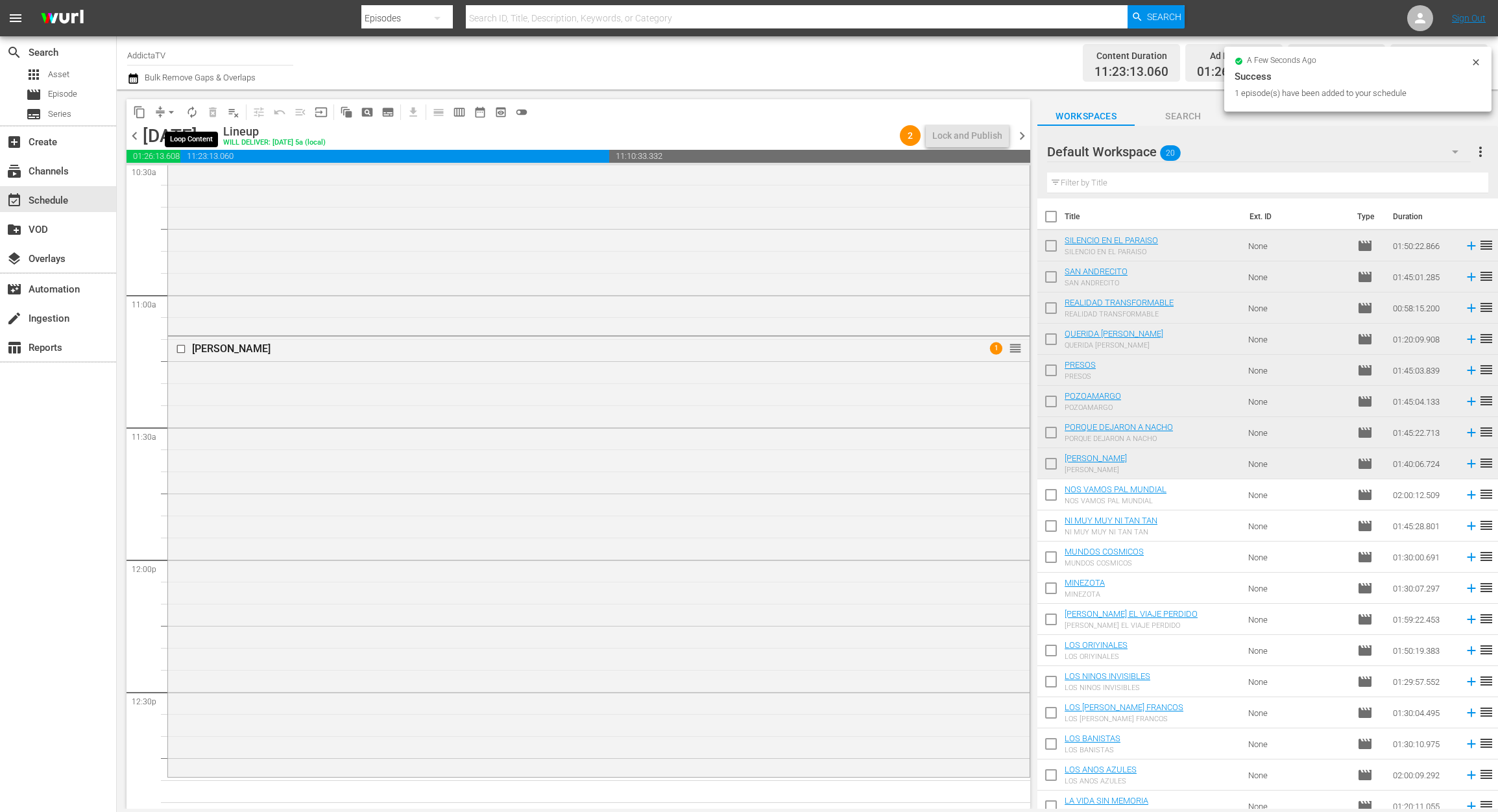
click at [191, 110] on span "autorenew_outlined" at bounding box center [192, 112] width 13 height 13
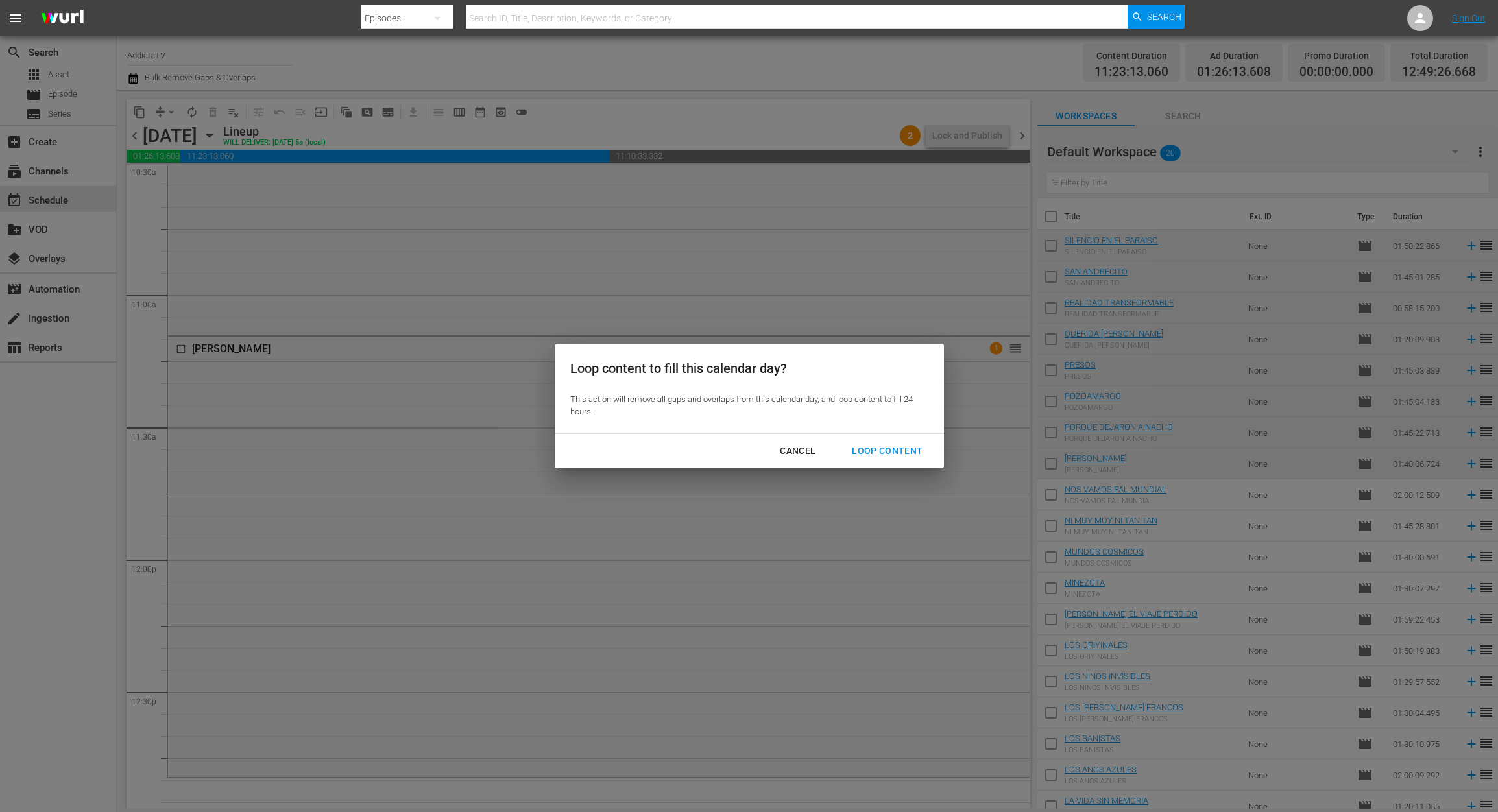
click at [880, 450] on div "Loop Content" at bounding box center [887, 451] width 92 height 16
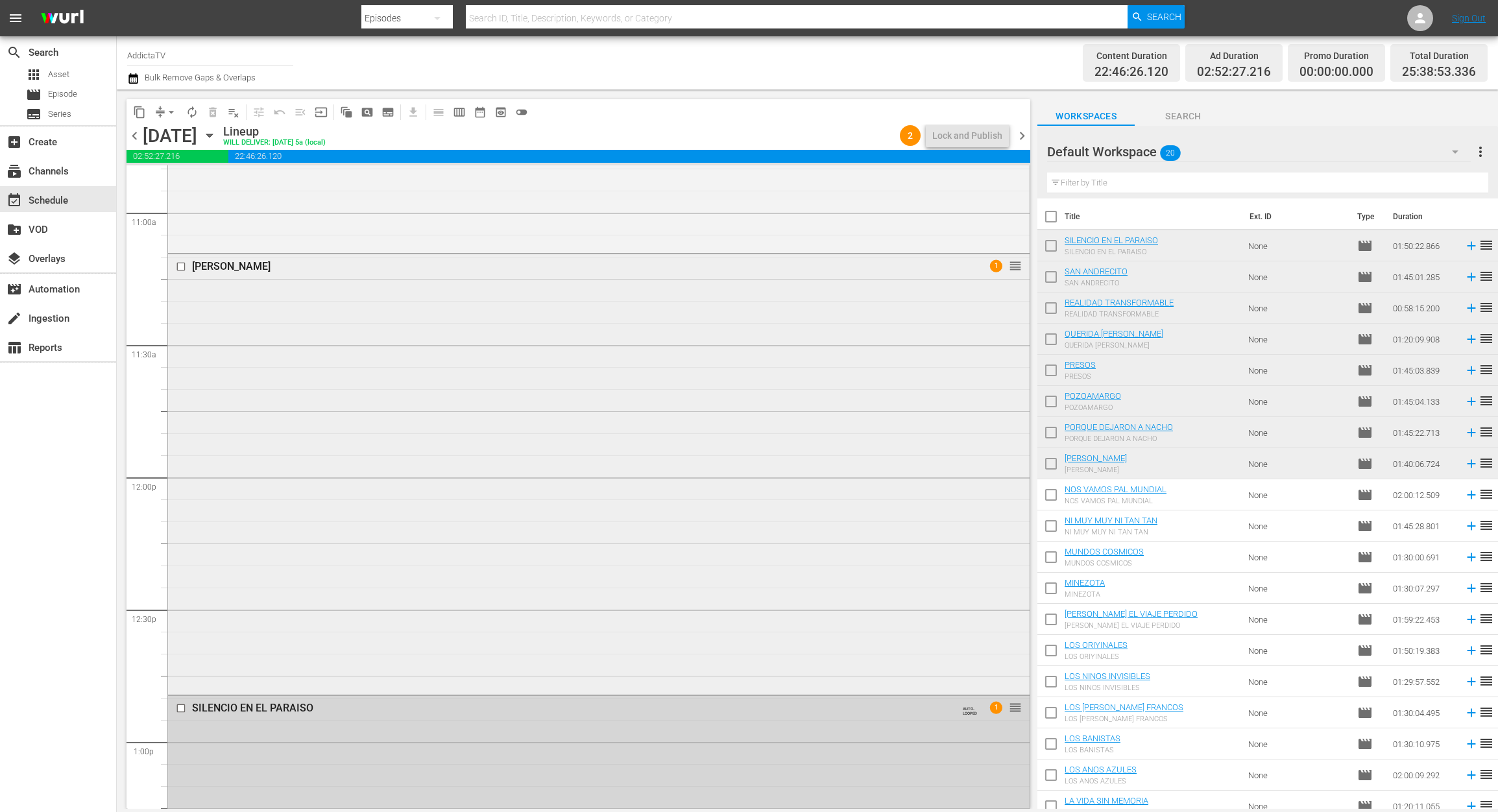
scroll to position [2866, 0]
